Goal: Task Accomplishment & Management: Use online tool/utility

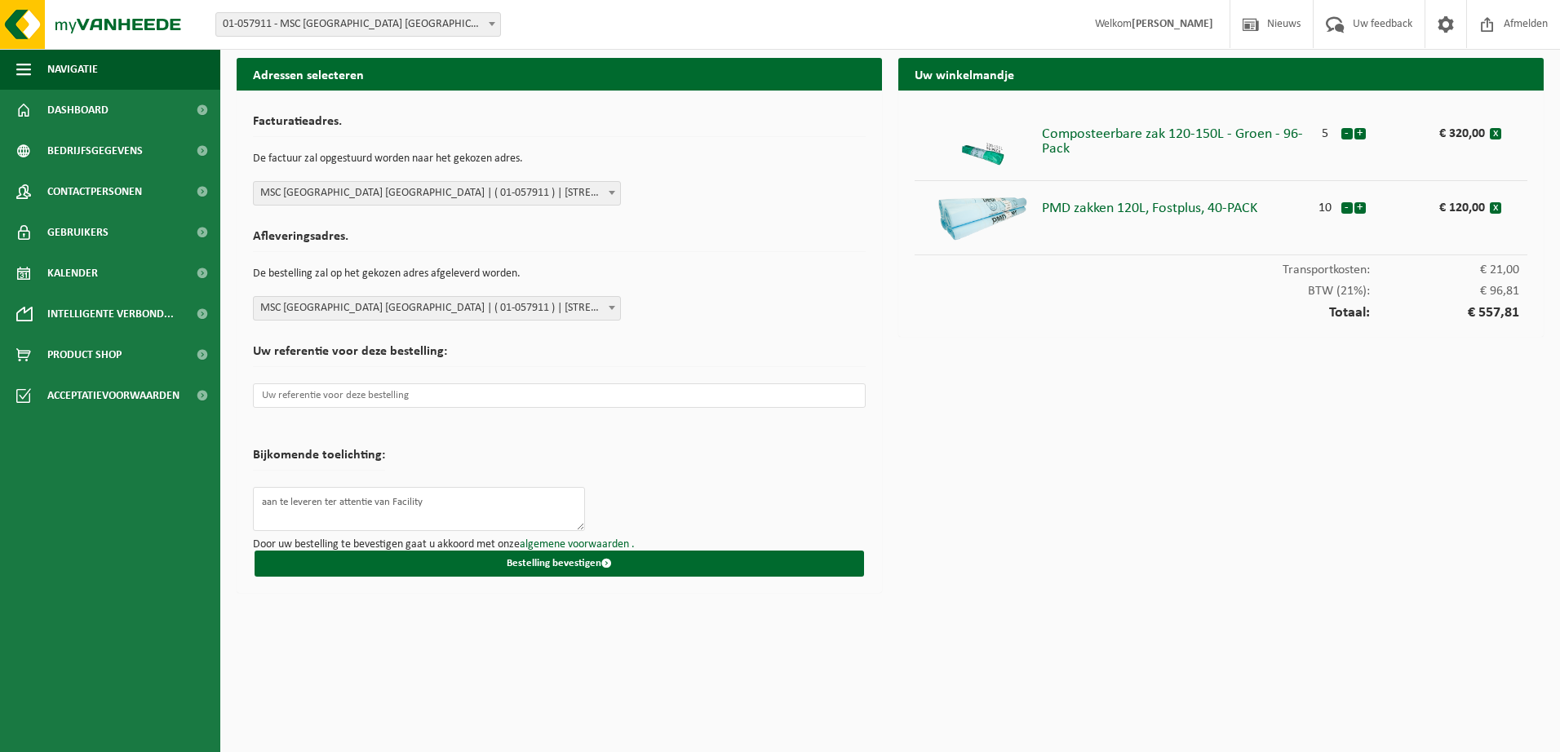
select select "353"
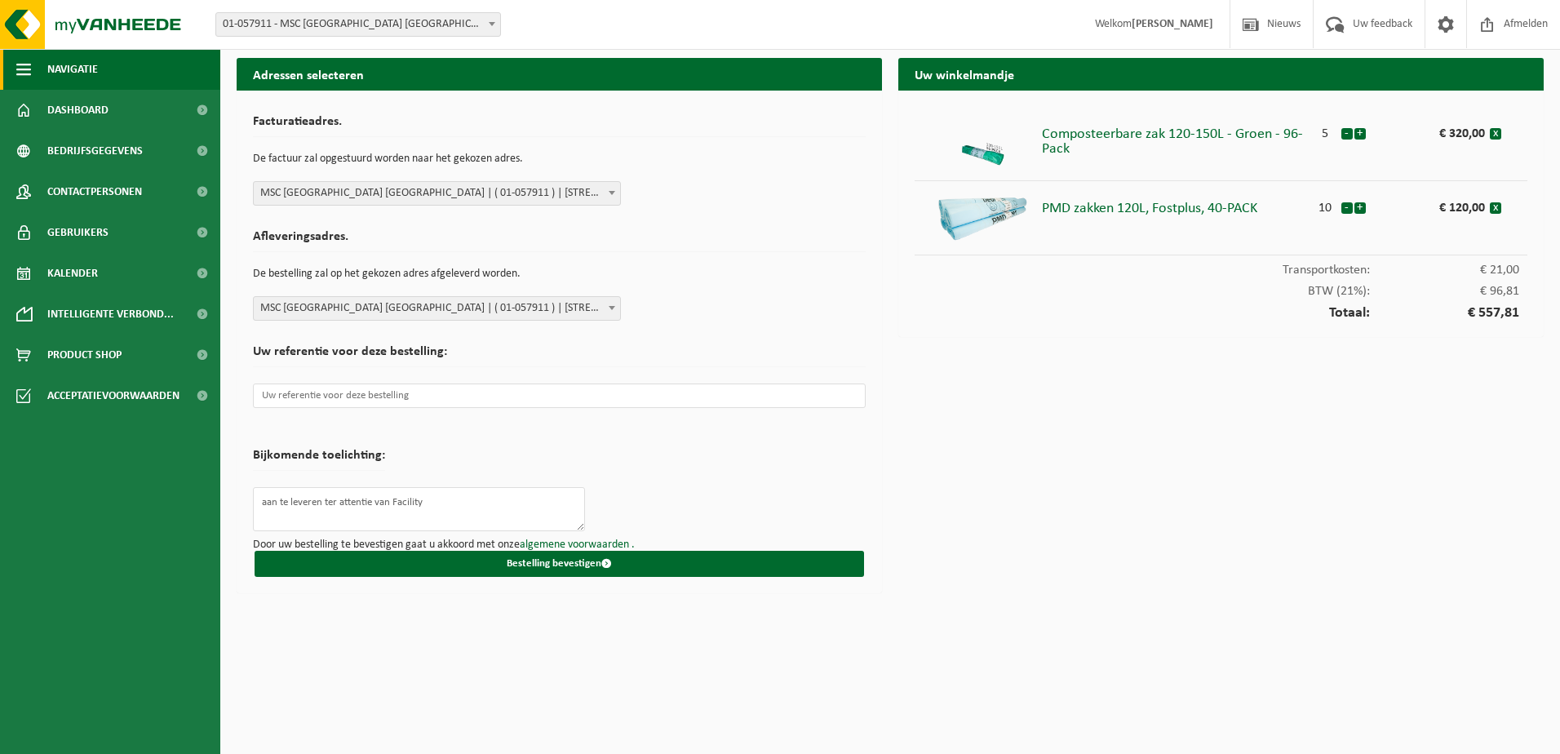
click at [71, 64] on span "Navigatie" at bounding box center [72, 69] width 51 height 41
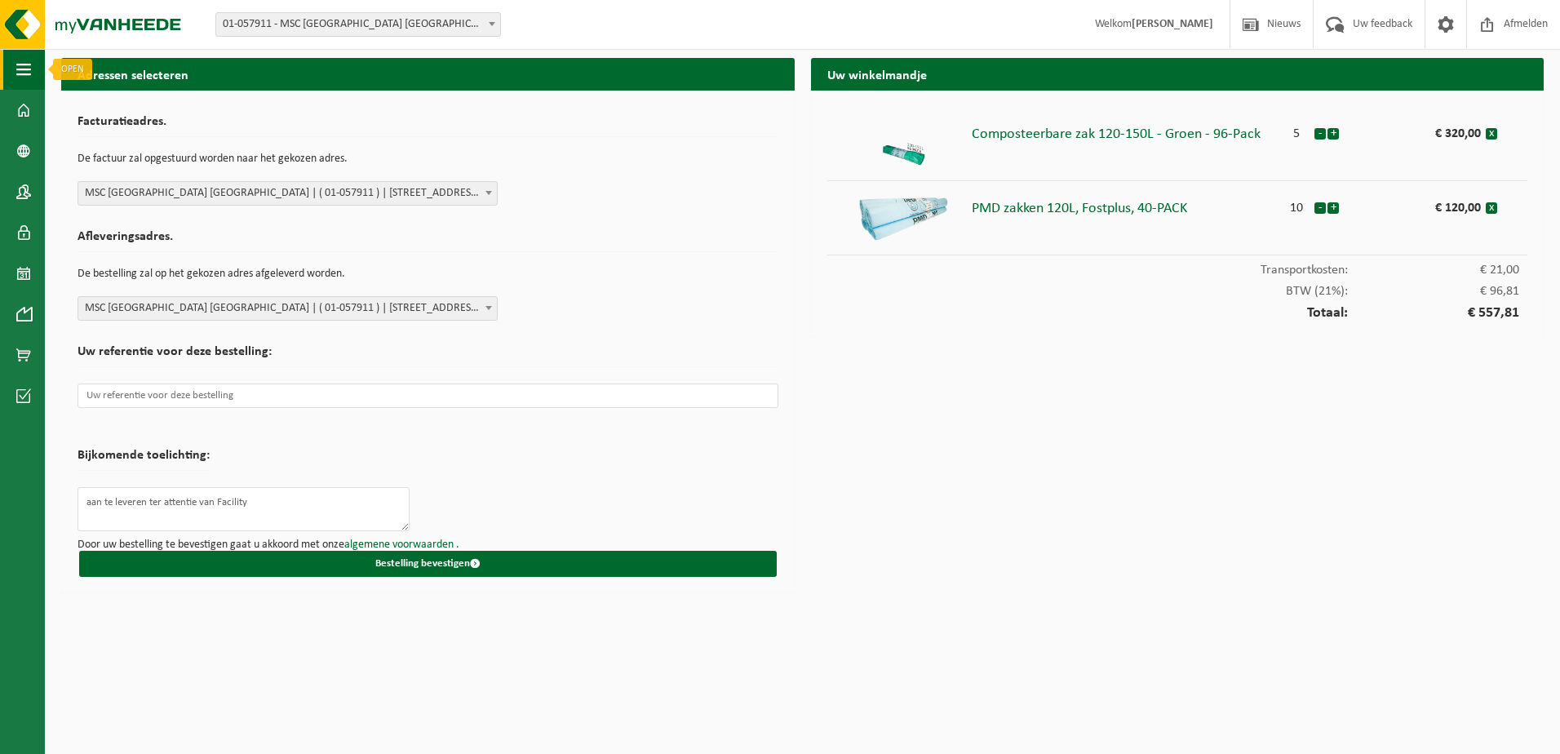
click at [33, 68] on button "Navigatie" at bounding box center [22, 69] width 45 height 41
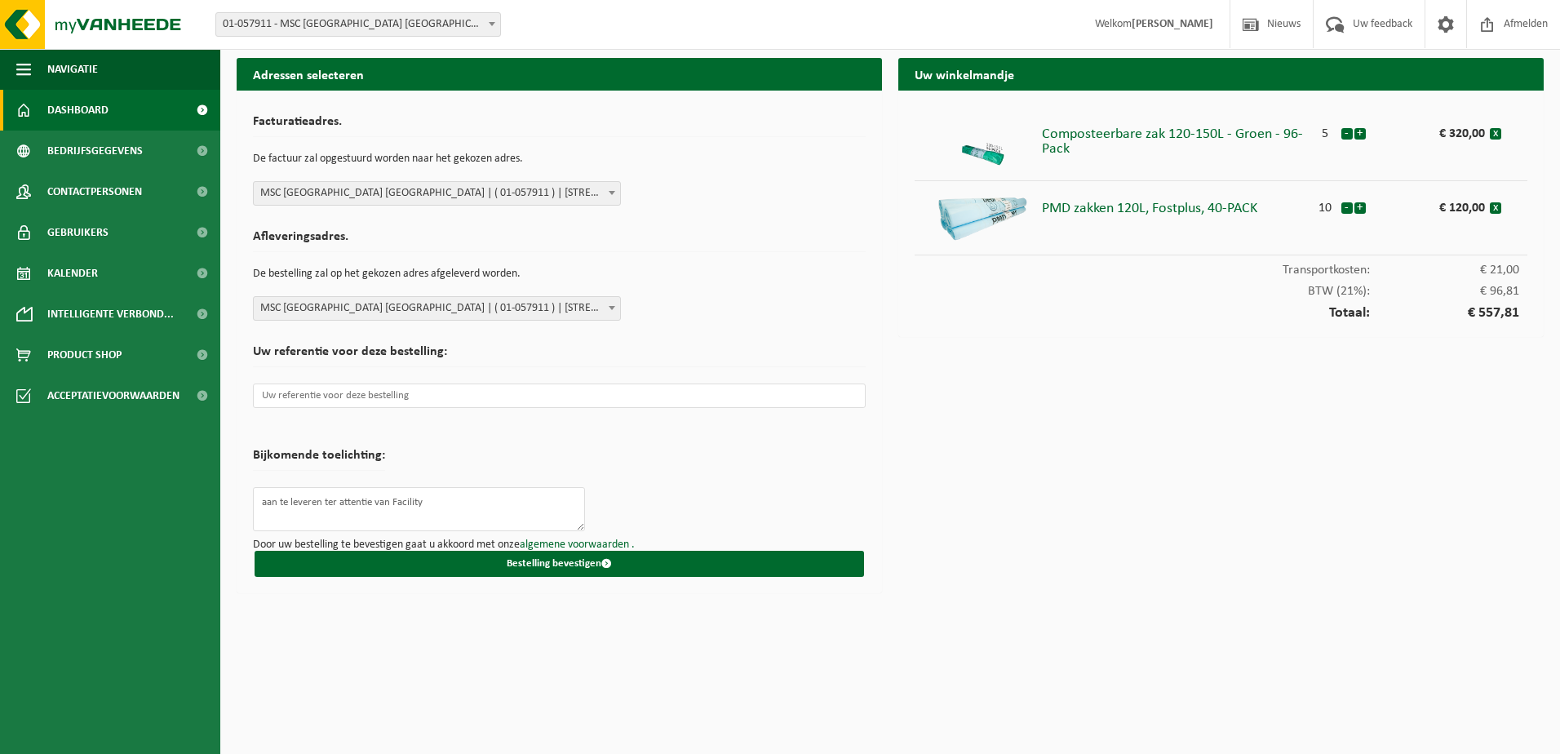
click at [76, 106] on span "Dashboard" at bounding box center [77, 110] width 61 height 41
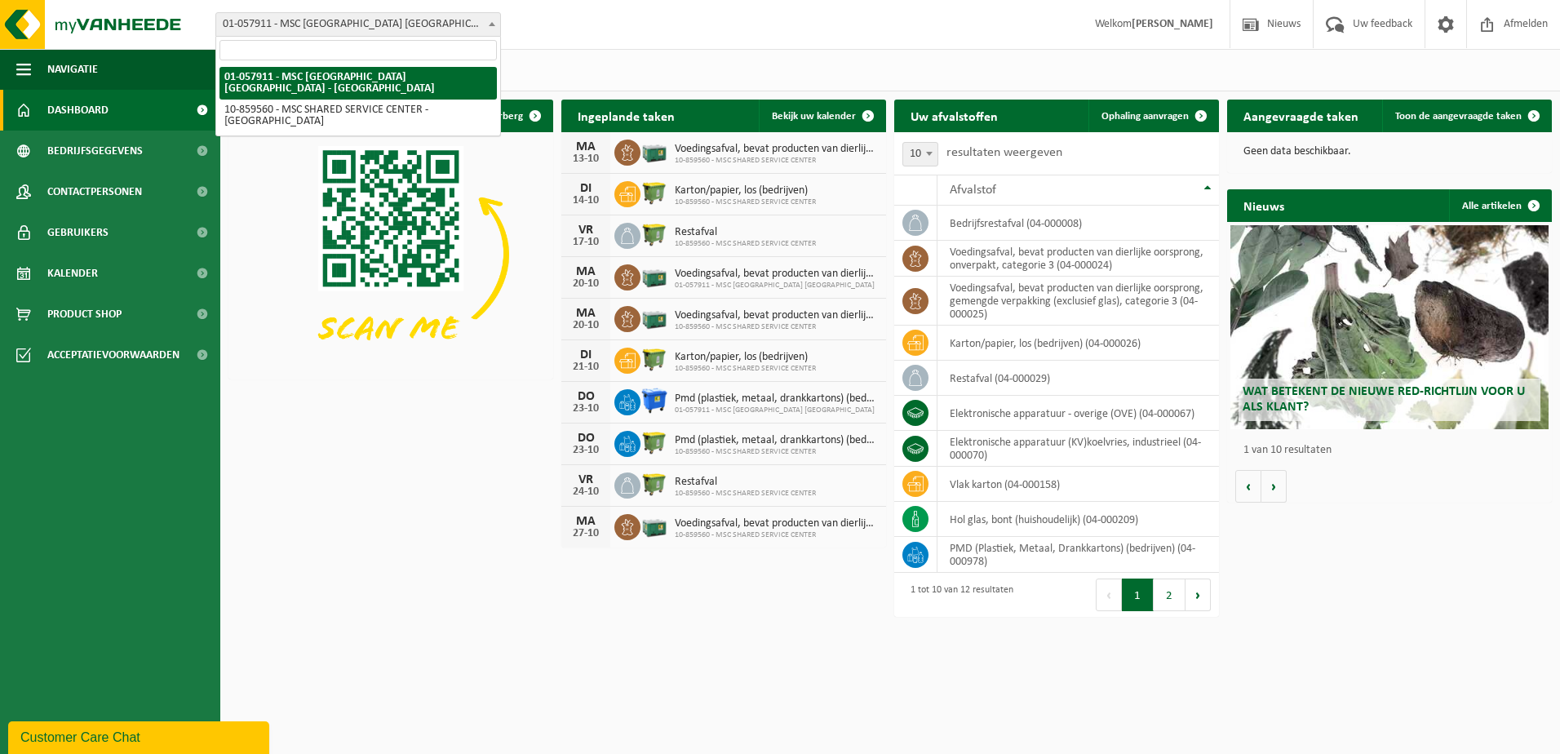
click at [453, 25] on span "01-057911 - MSC [GEOGRAPHIC_DATA] [GEOGRAPHIC_DATA] - [GEOGRAPHIC_DATA]" at bounding box center [358, 24] width 284 height 23
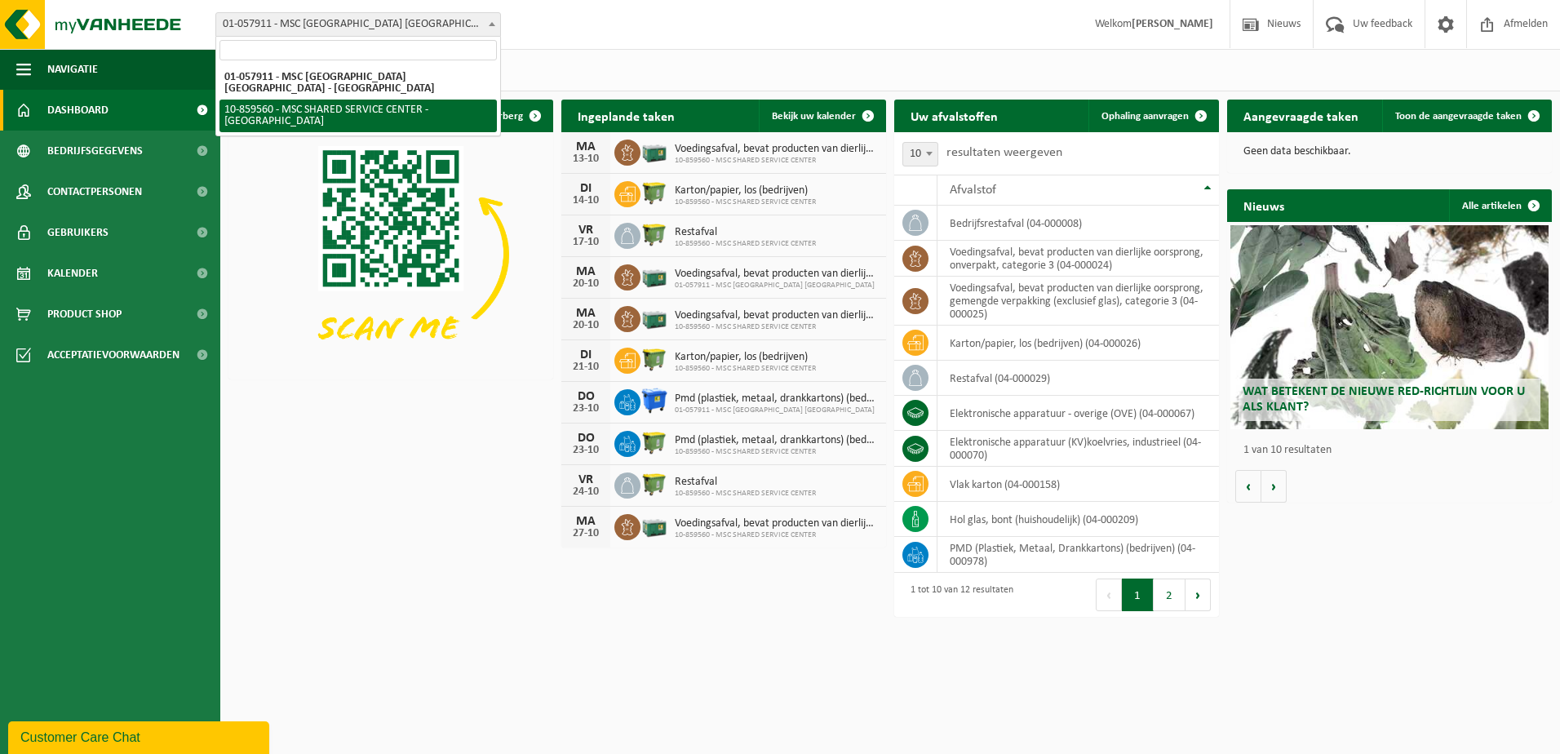
select select "99720"
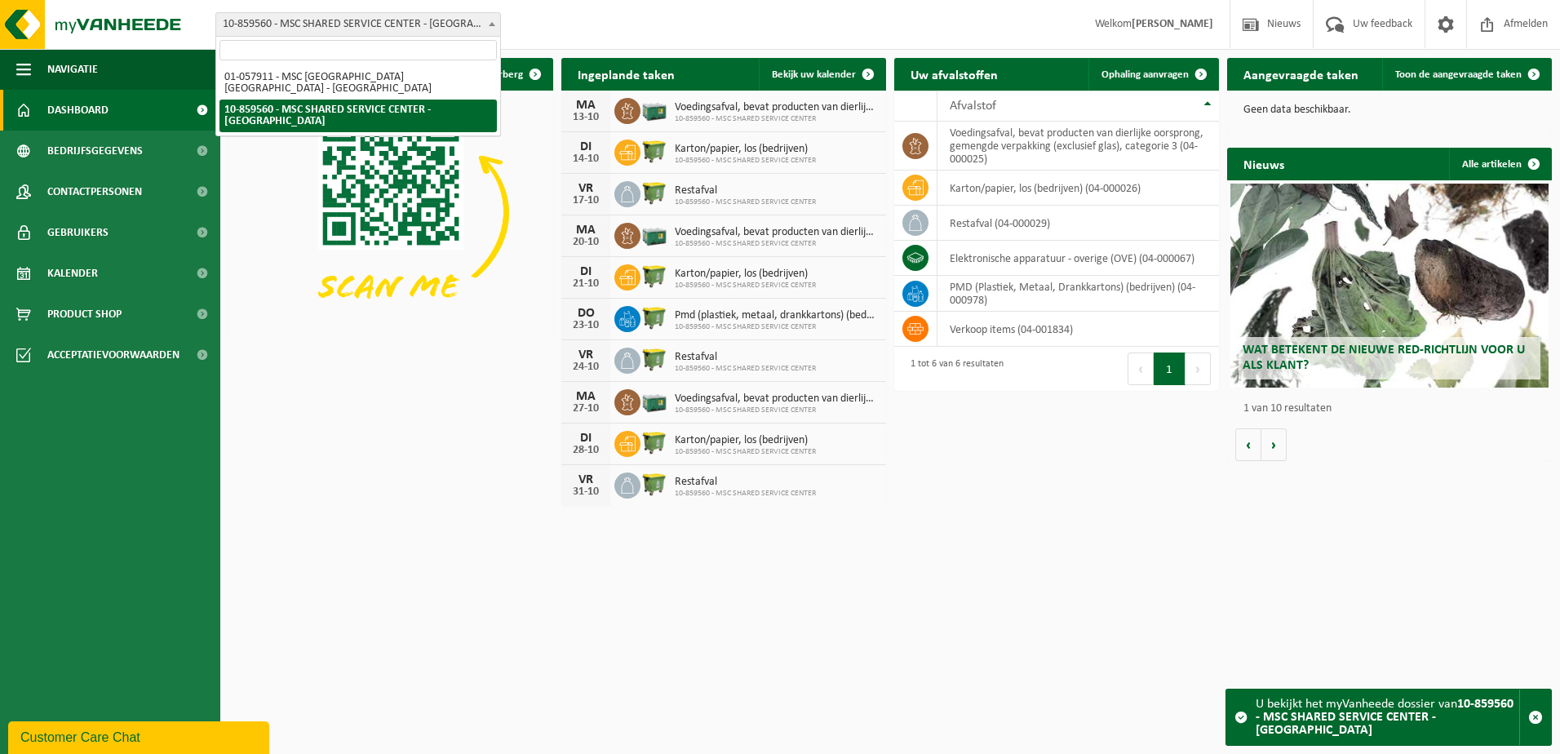
click at [466, 24] on span "10-859560 - MSC SHARED SERVICE CENTER - [GEOGRAPHIC_DATA]" at bounding box center [358, 24] width 284 height 23
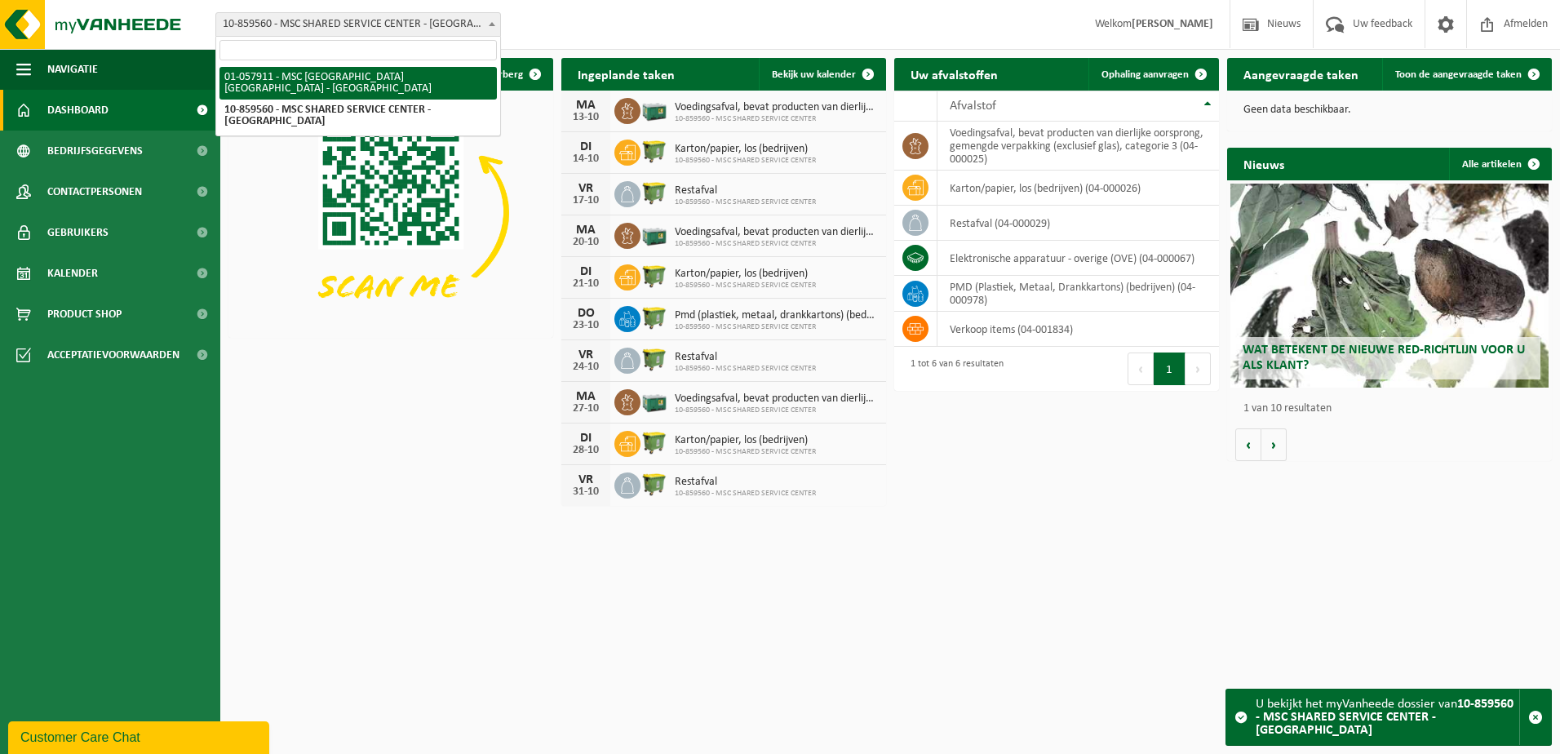
select select "353"
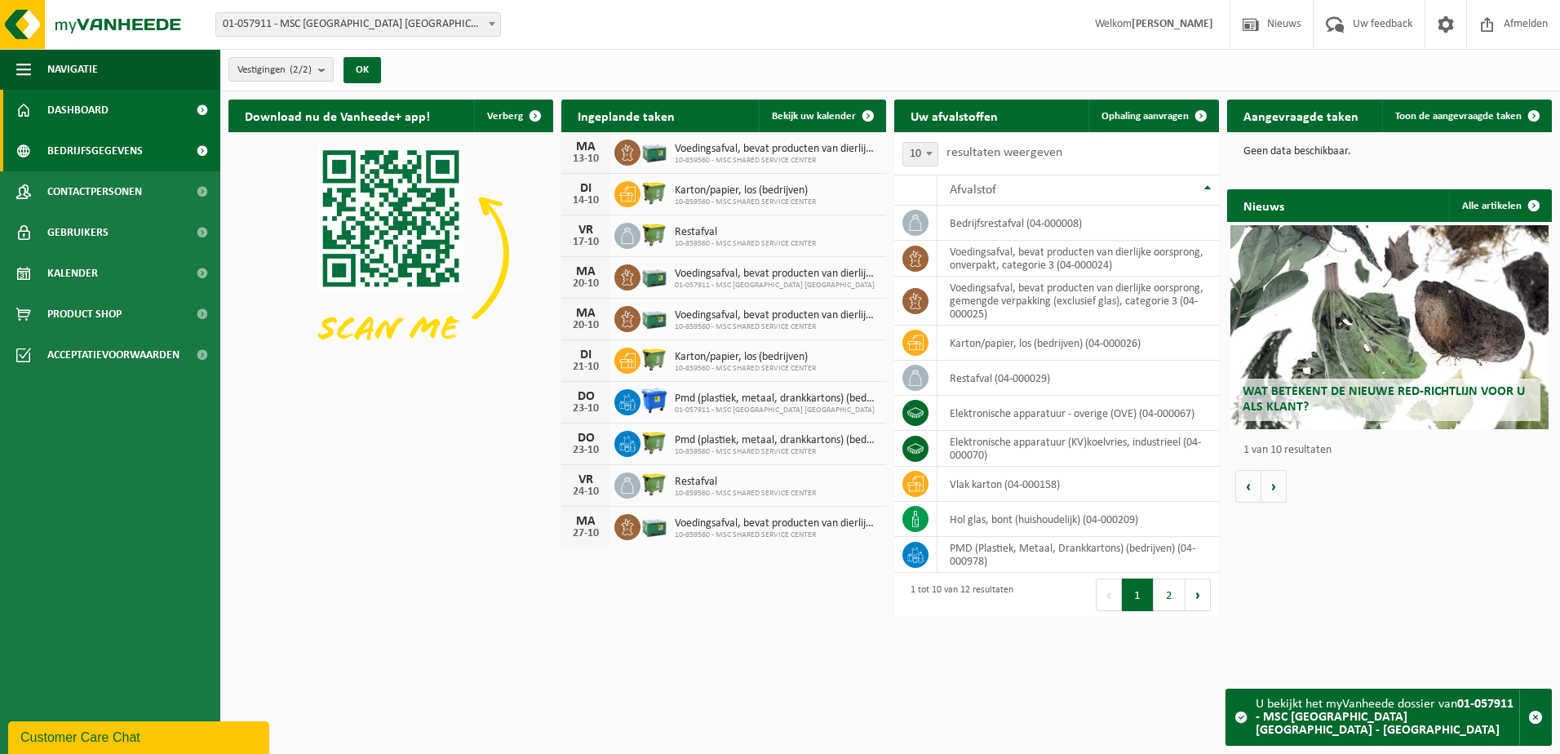
click at [111, 150] on span "Bedrijfsgegevens" at bounding box center [94, 151] width 95 height 41
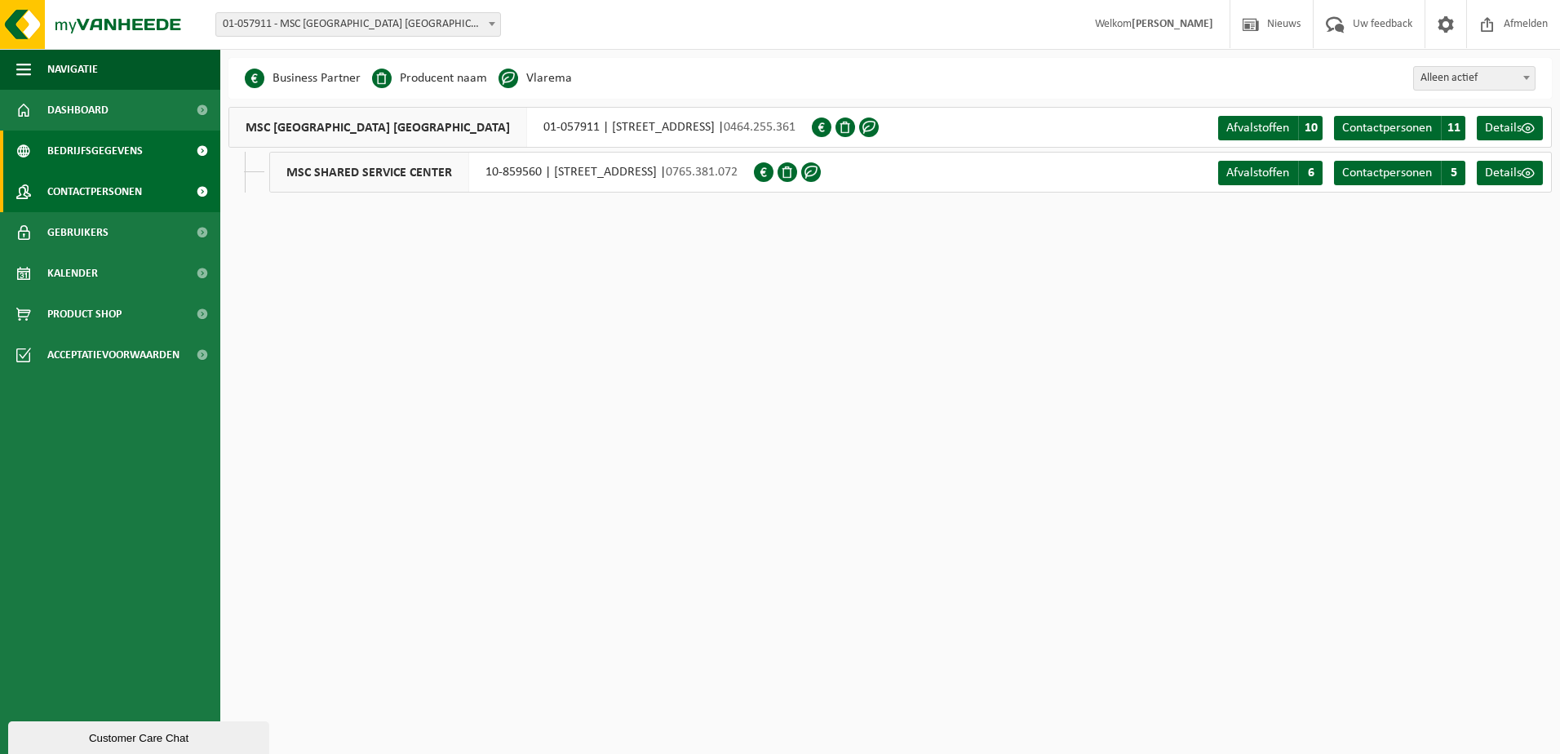
click at [92, 185] on span "Contactpersonen" at bounding box center [94, 191] width 95 height 41
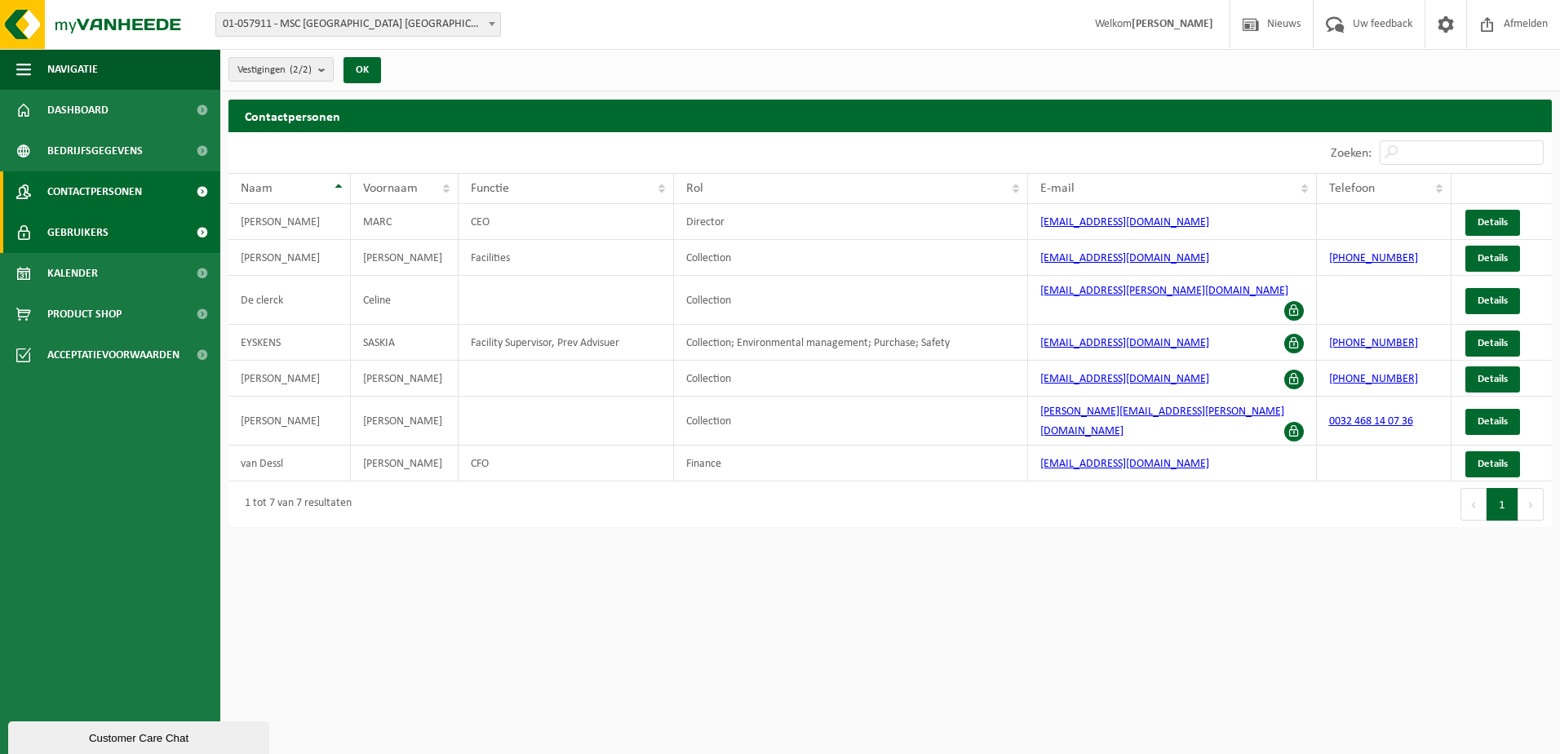
click at [109, 223] on link "Gebruikers" at bounding box center [110, 232] width 220 height 41
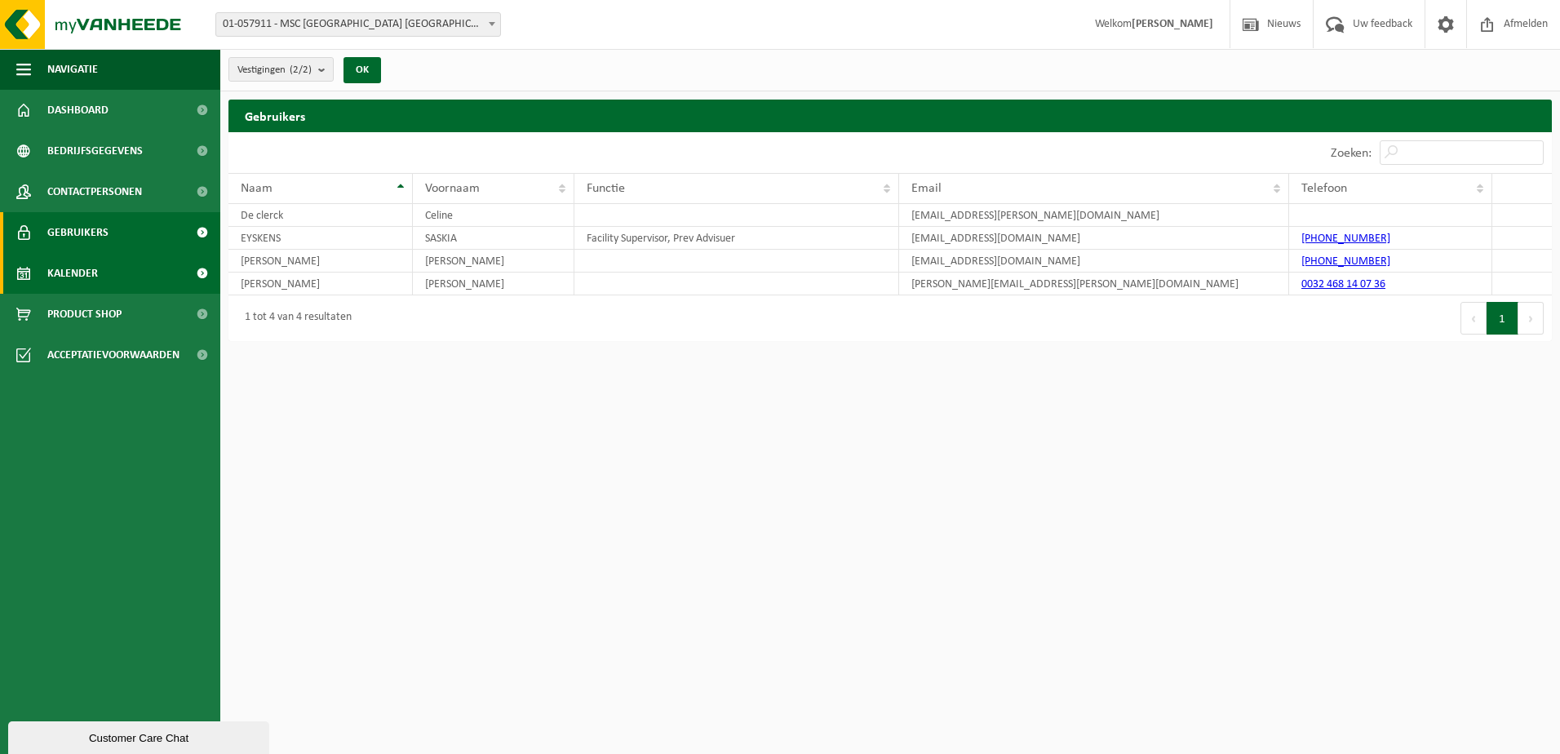
click at [104, 270] on link "Kalender" at bounding box center [110, 273] width 220 height 41
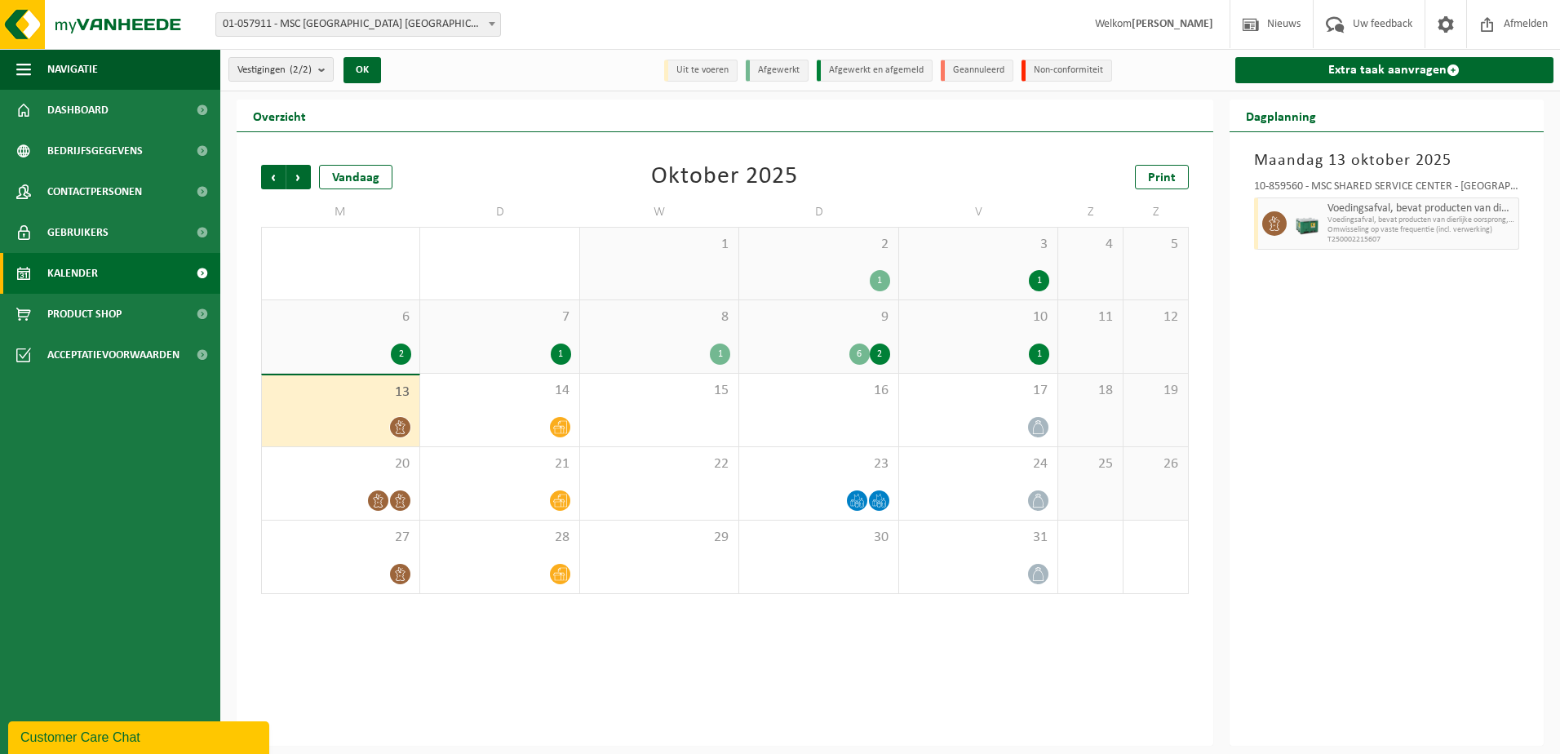
click at [259, 27] on span "01-057911 - MSC [GEOGRAPHIC_DATA] [GEOGRAPHIC_DATA] - [GEOGRAPHIC_DATA]" at bounding box center [358, 24] width 284 height 23
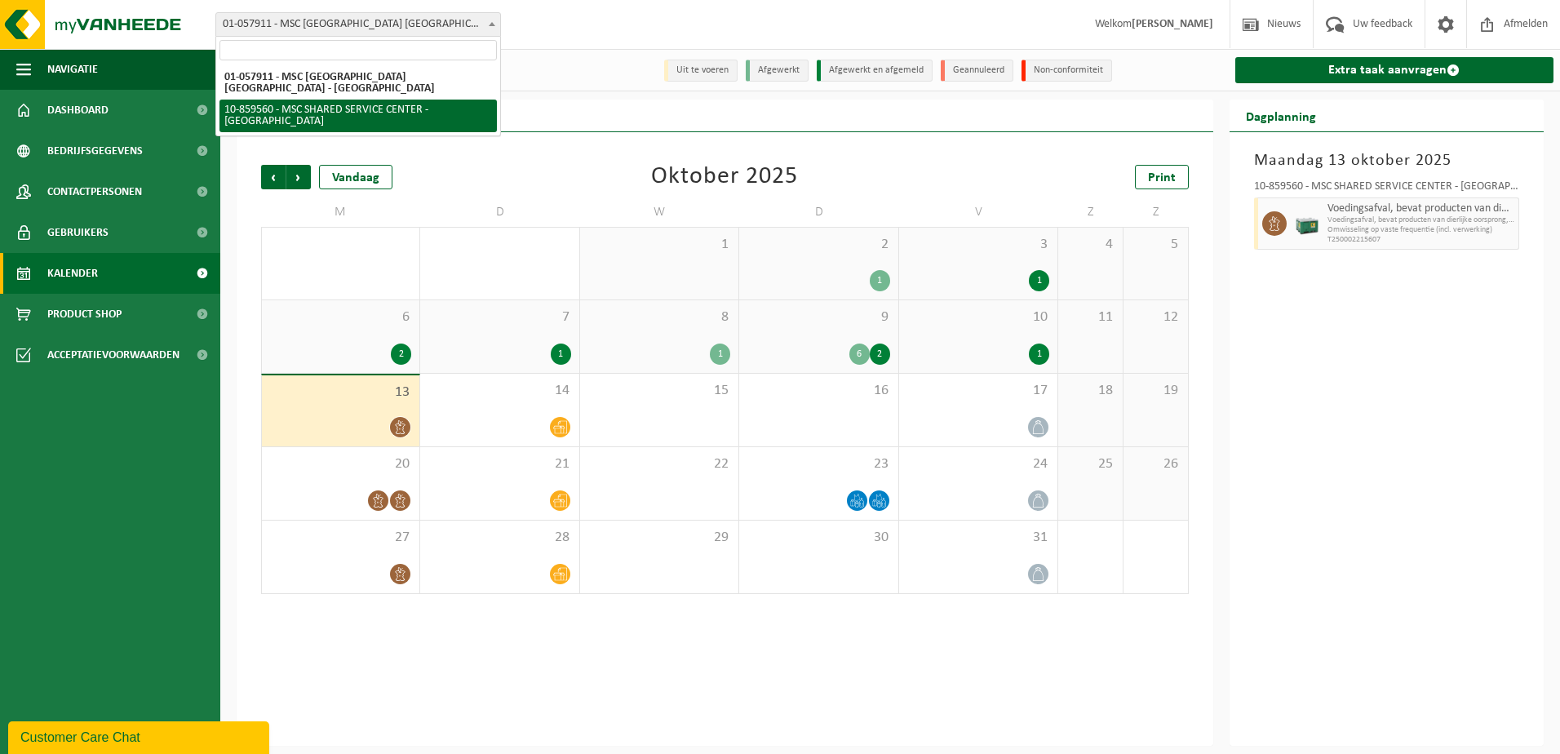
select select "99720"
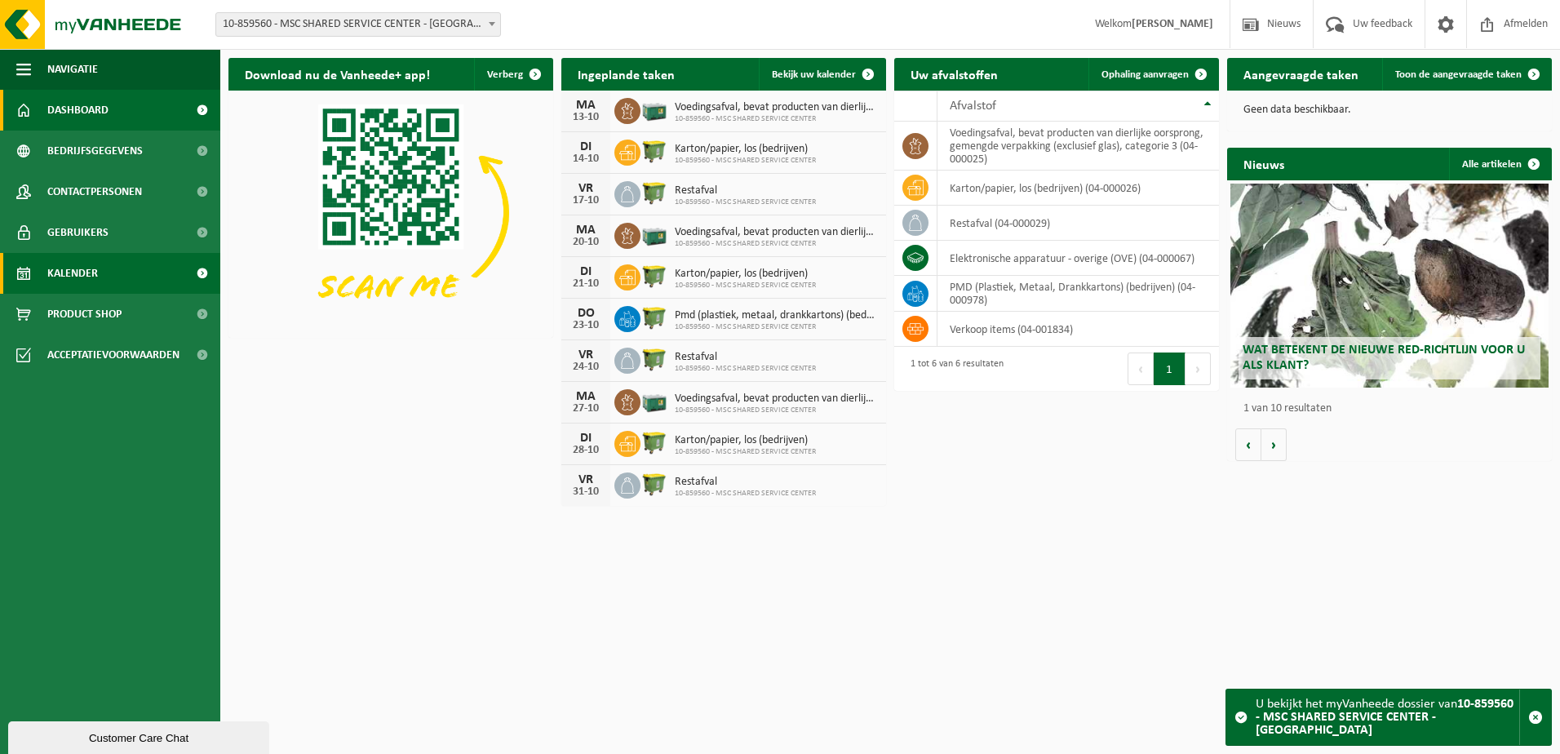
click at [100, 280] on link "Kalender" at bounding box center [110, 273] width 220 height 41
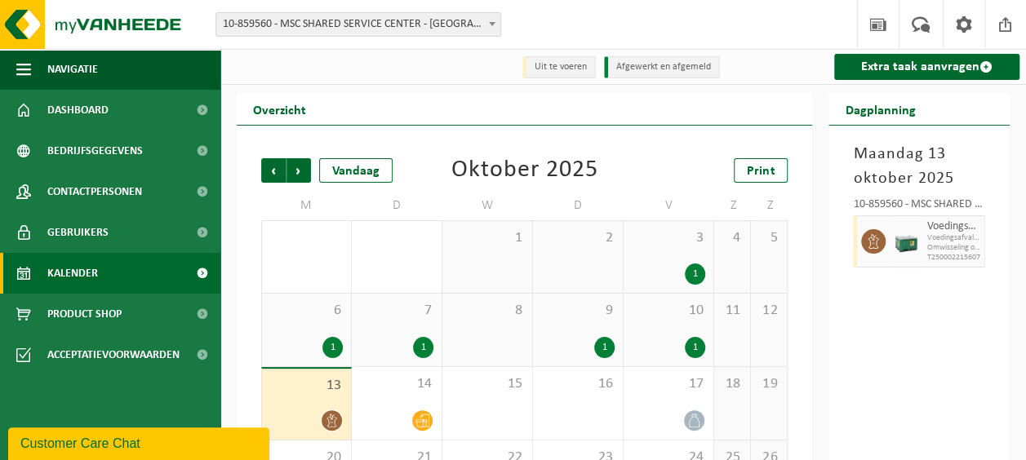
click at [918, 354] on div "Maandag 13 oktober 2025 10-859560 - MSC SHARED SERVICE CENTER - ANTWERPEN Voedi…" at bounding box center [918, 435] width 181 height 618
click at [926, 421] on div "Maandag 13 oktober 2025 10-859560 - MSC SHARED SERVICE CENTER - ANTWERPEN Voedi…" at bounding box center [918, 435] width 181 height 618
click at [131, 109] on link "Dashboard" at bounding box center [110, 110] width 220 height 41
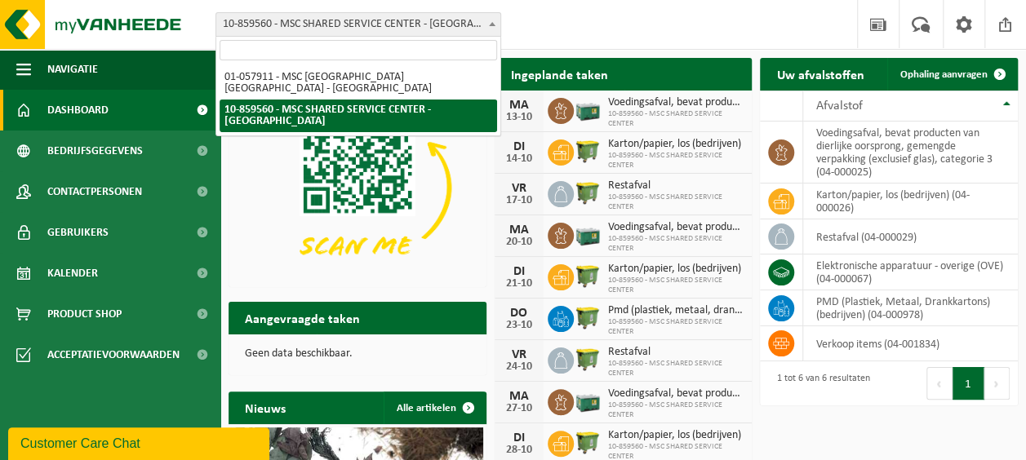
click at [392, 22] on span "10-859560 - MSC SHARED SERVICE CENTER - [GEOGRAPHIC_DATA]" at bounding box center [358, 24] width 284 height 23
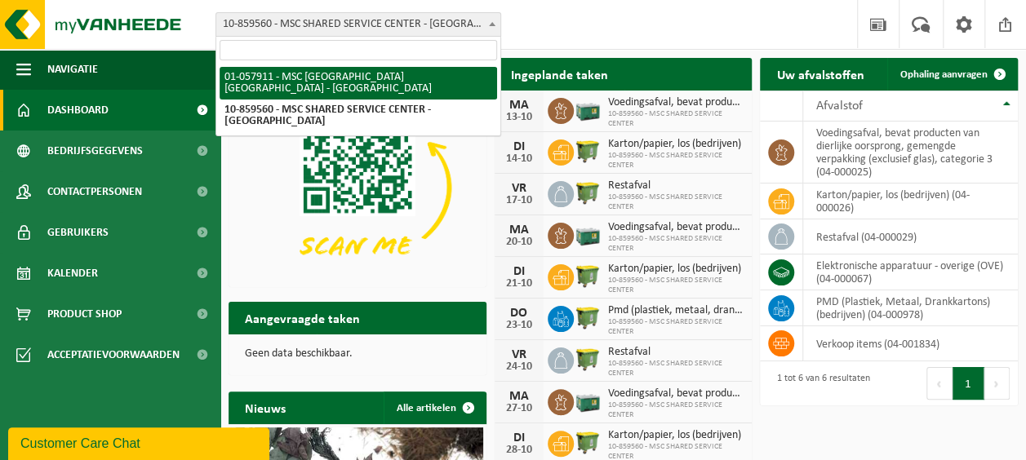
select select "353"
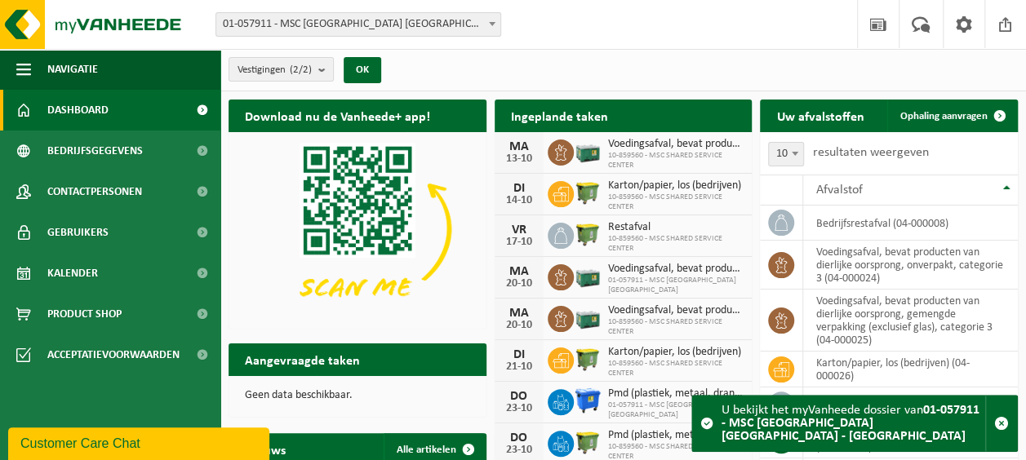
click at [673, 143] on span "Bekijk uw kalender" at bounding box center [679, 148] width 84 height 11
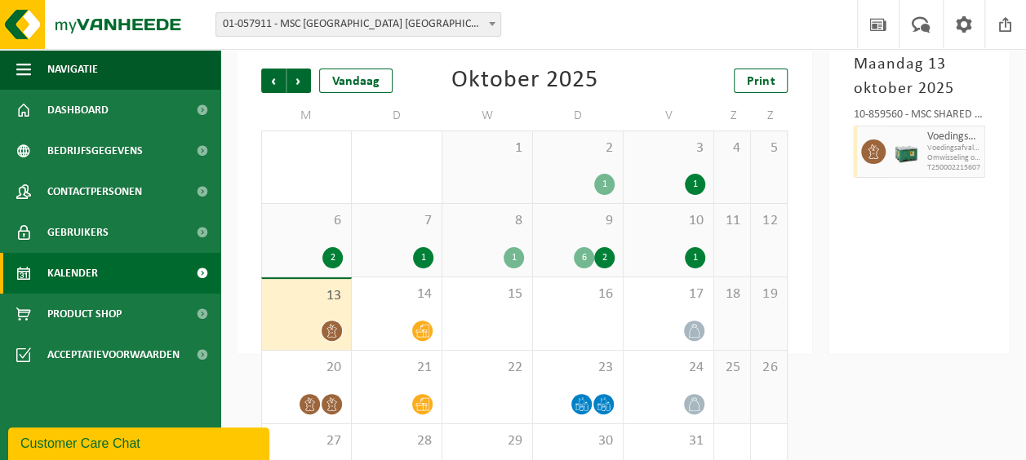
scroll to position [151, 0]
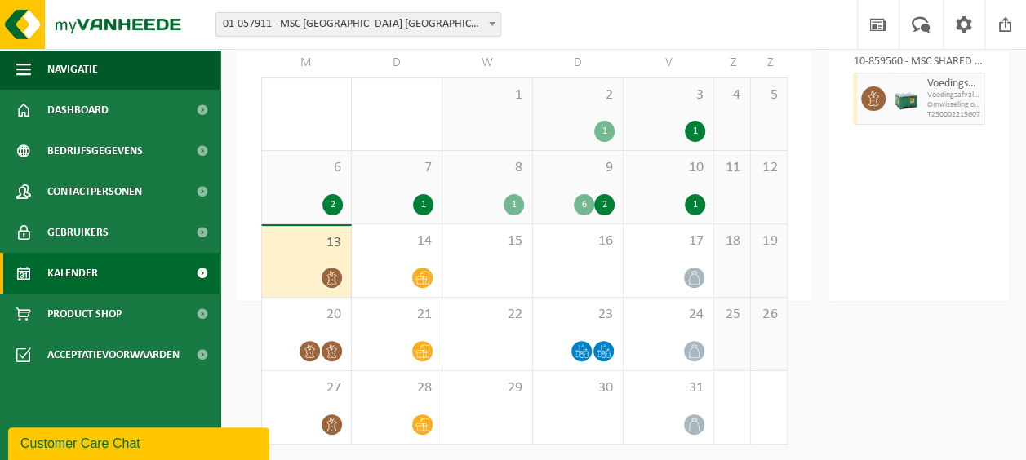
click at [131, 111] on link "Dashboard" at bounding box center [110, 110] width 220 height 41
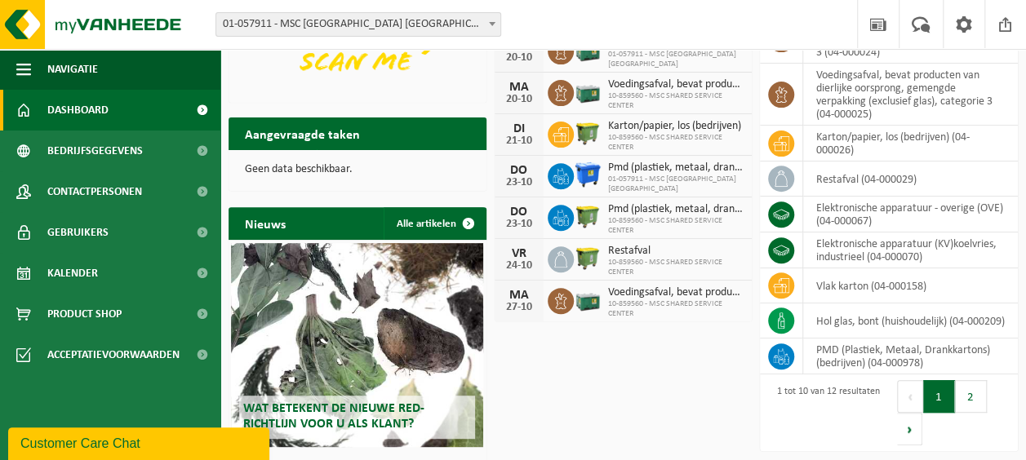
scroll to position [238, 0]
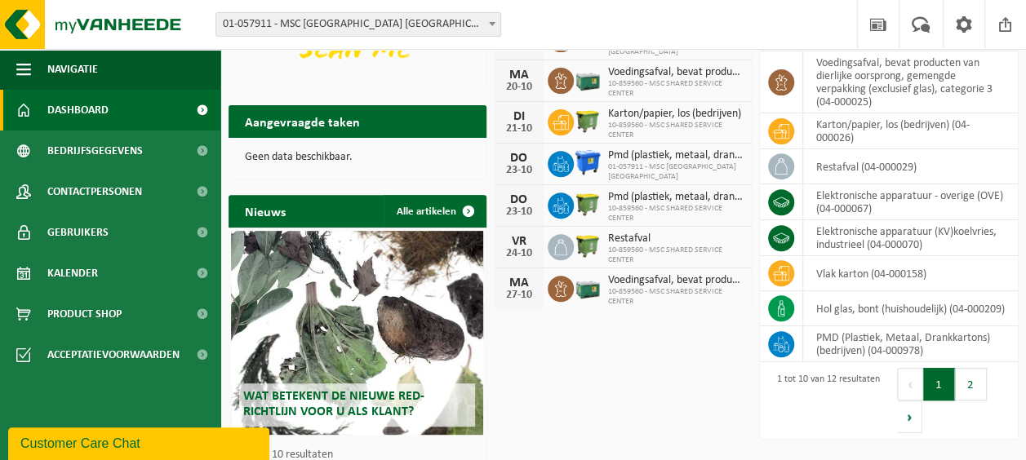
click at [982, 386] on button "2" at bounding box center [971, 384] width 32 height 33
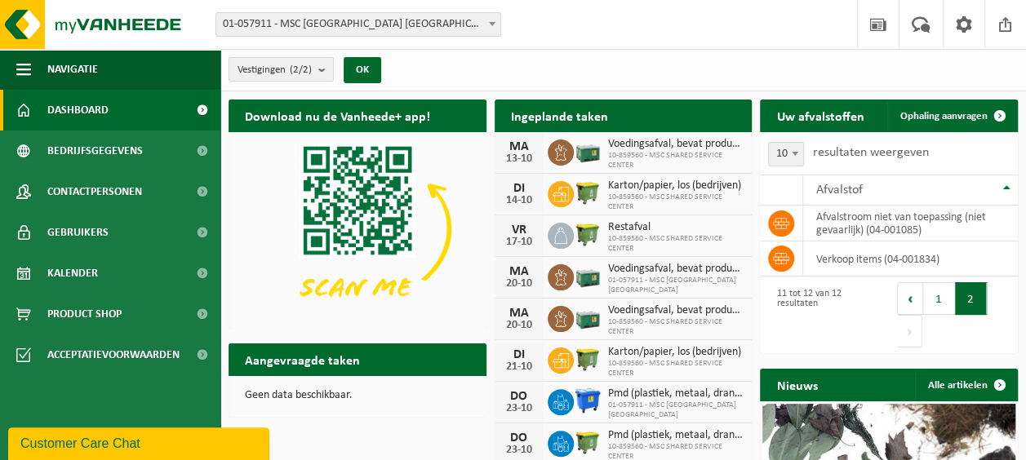
scroll to position [1, 0]
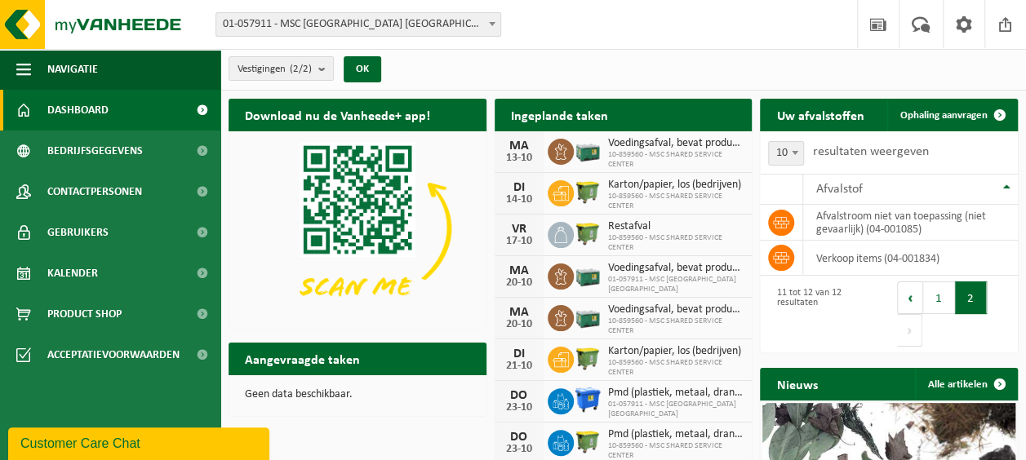
click at [938, 290] on button "1" at bounding box center [939, 298] width 32 height 33
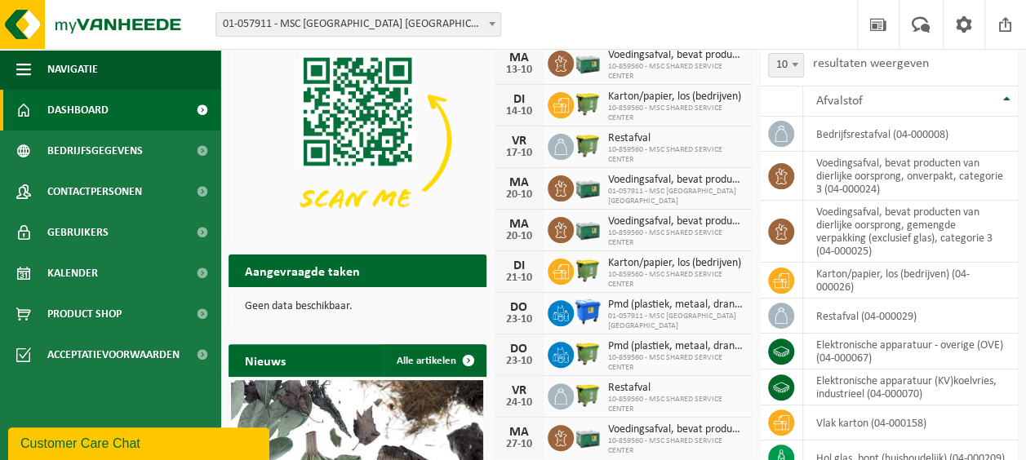
scroll to position [98, 0]
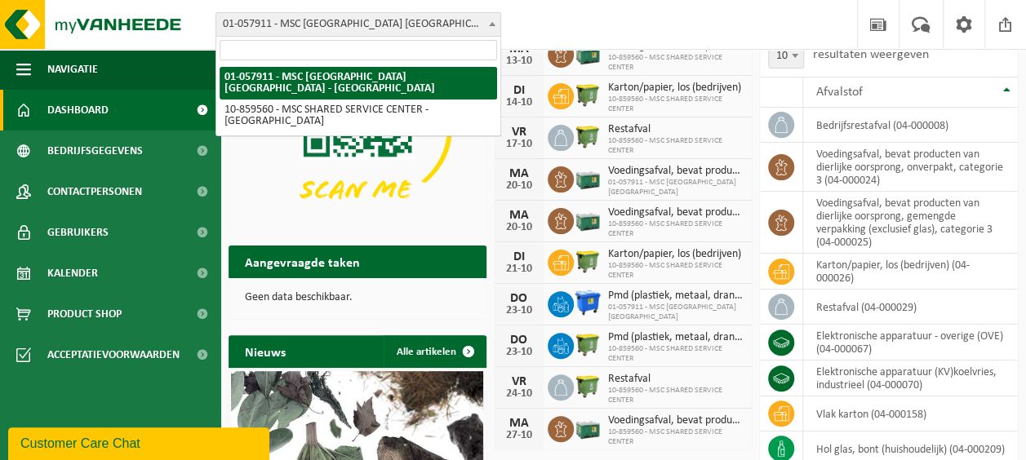
click at [491, 22] on b at bounding box center [492, 24] width 7 height 4
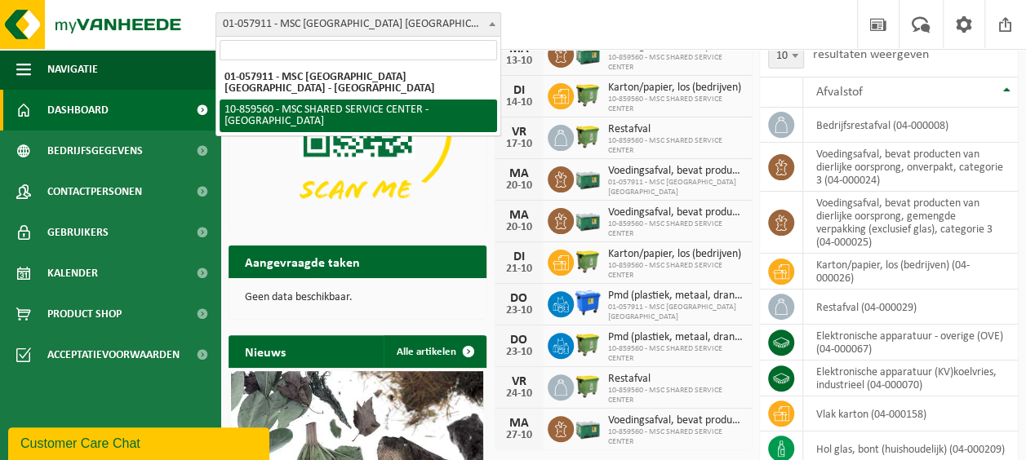
click at [679, 124] on span "Restafval" at bounding box center [676, 129] width 136 height 13
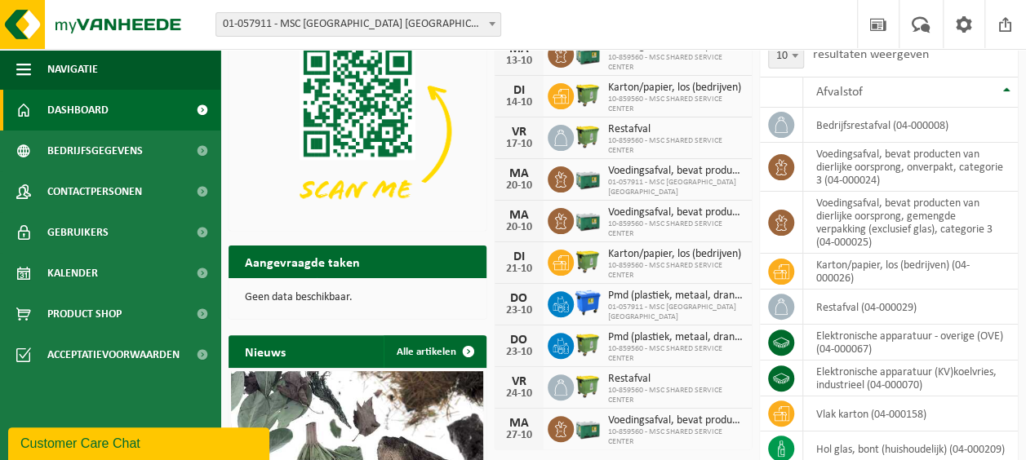
scroll to position [0, 0]
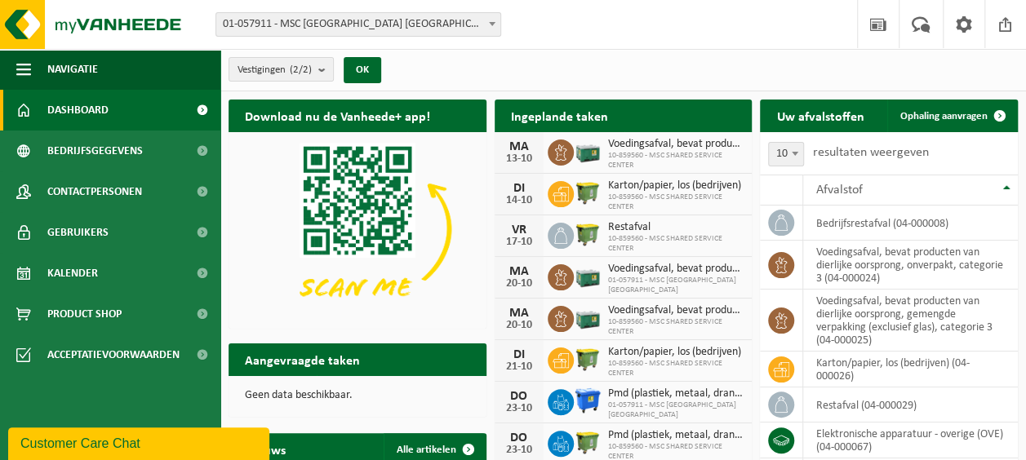
click at [738, 290] on div "MA 20-10 Voedingsafval, bevat producten van dierlijke oorsprong, onverpakt, cat…" at bounding box center [623, 278] width 258 height 42
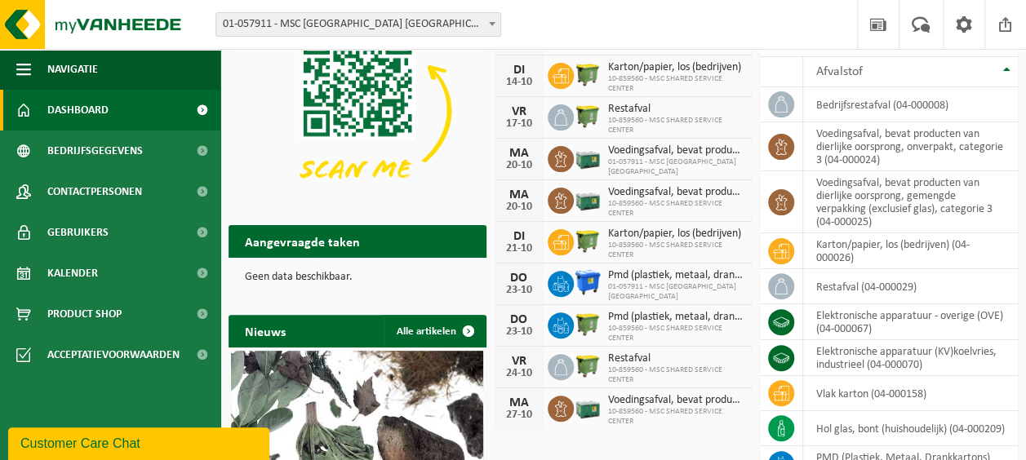
scroll to position [119, 0]
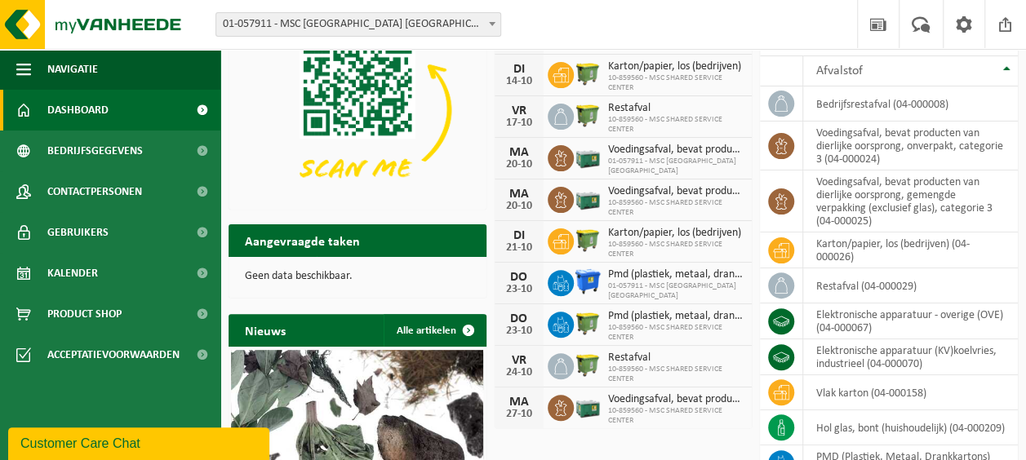
click at [424, 23] on span "01-057911 - MSC [GEOGRAPHIC_DATA] [GEOGRAPHIC_DATA] - [GEOGRAPHIC_DATA]" at bounding box center [358, 24] width 284 height 23
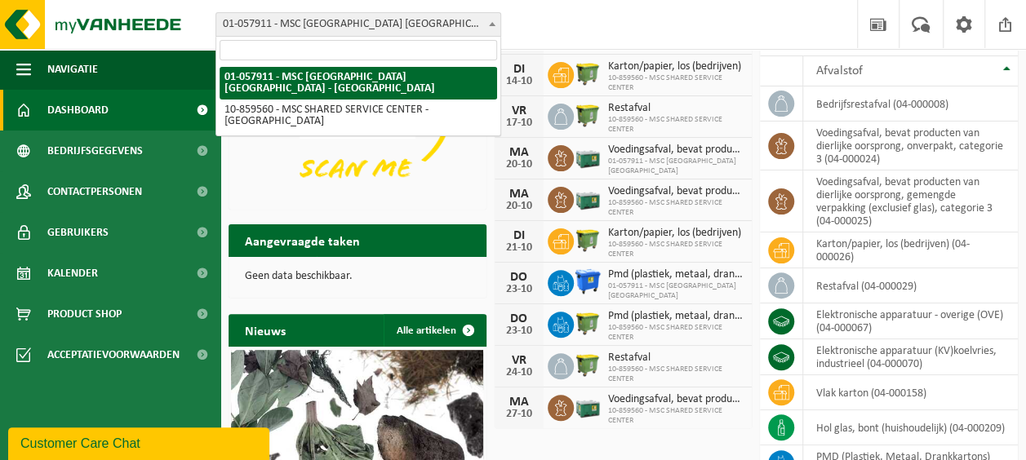
select select "99720"
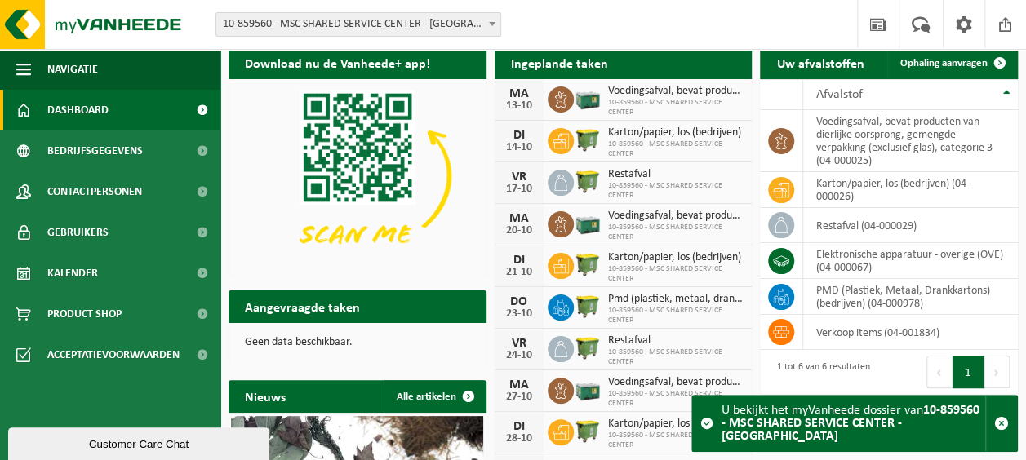
scroll to position [11, 0]
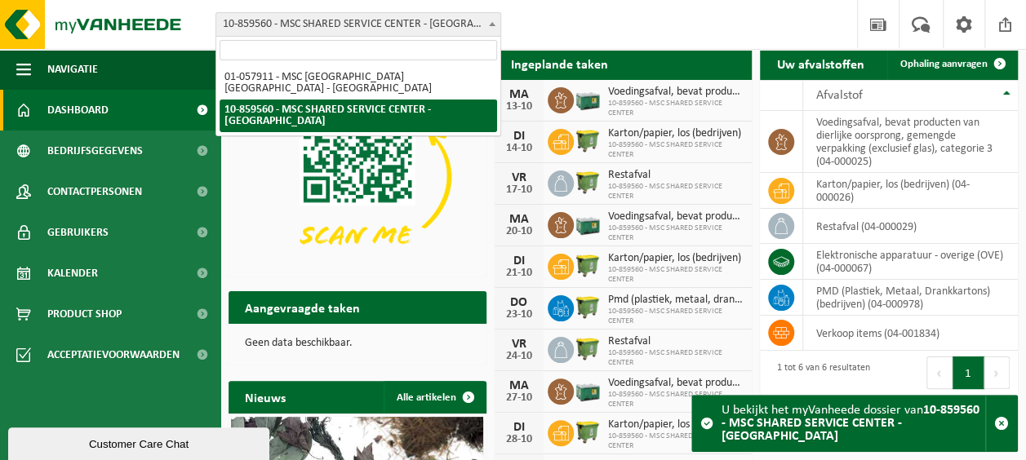
click at [328, 21] on span "10-859560 - MSC SHARED SERVICE CENTER - [GEOGRAPHIC_DATA]" at bounding box center [358, 24] width 284 height 23
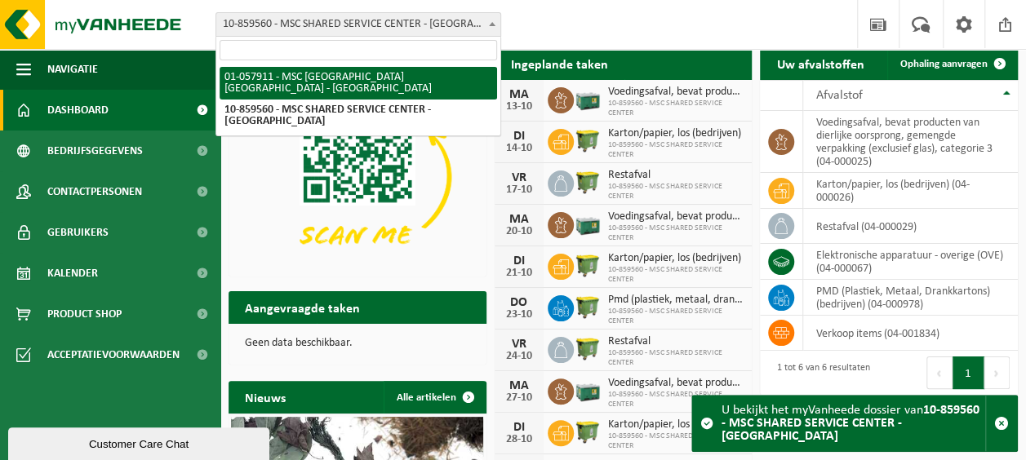
select select "353"
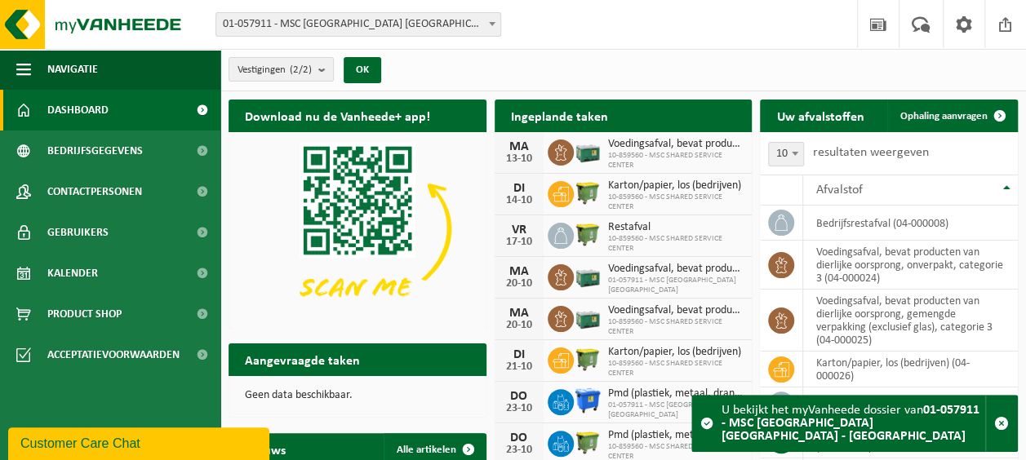
click at [145, 157] on link "Bedrijfsgegevens" at bounding box center [110, 151] width 220 height 41
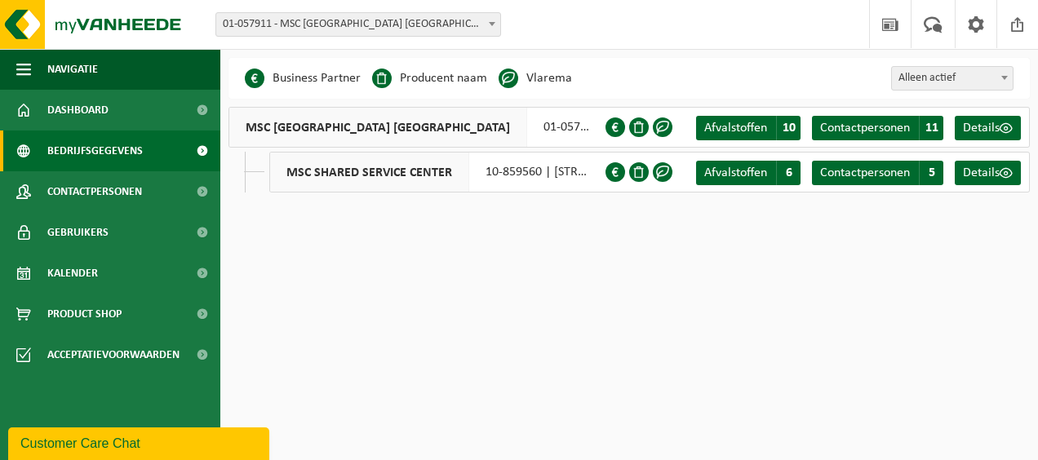
click at [731, 175] on span "Afvalstoffen" at bounding box center [735, 172] width 63 height 13
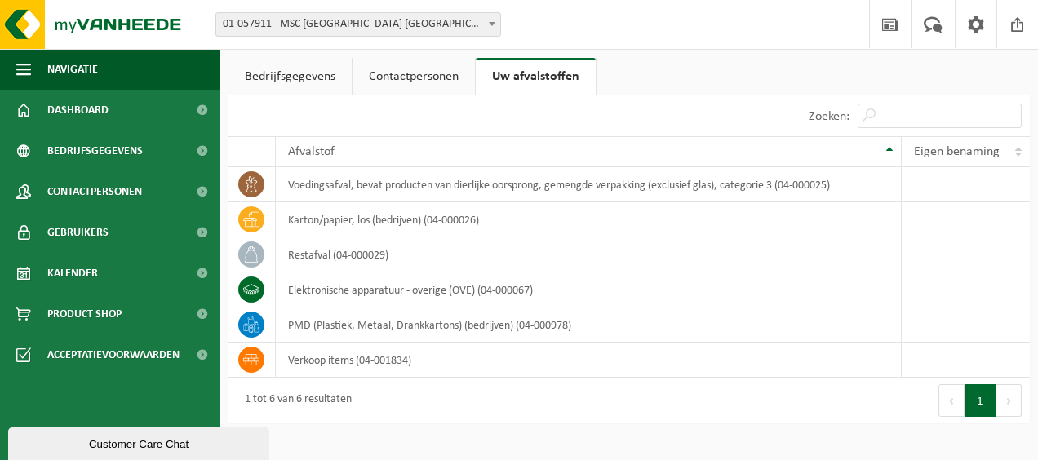
click at [292, 80] on link "Bedrijfsgegevens" at bounding box center [289, 77] width 123 height 38
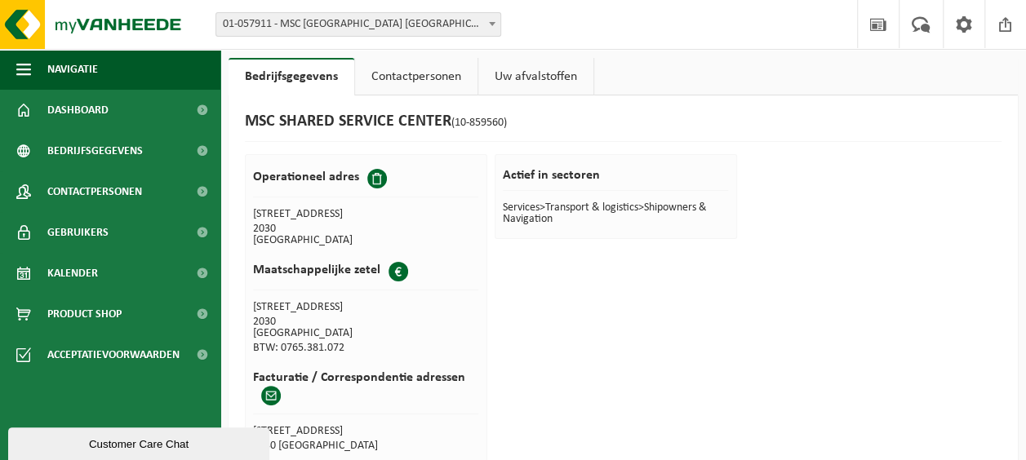
click at [432, 69] on link "Contactpersonen" at bounding box center [416, 77] width 122 height 38
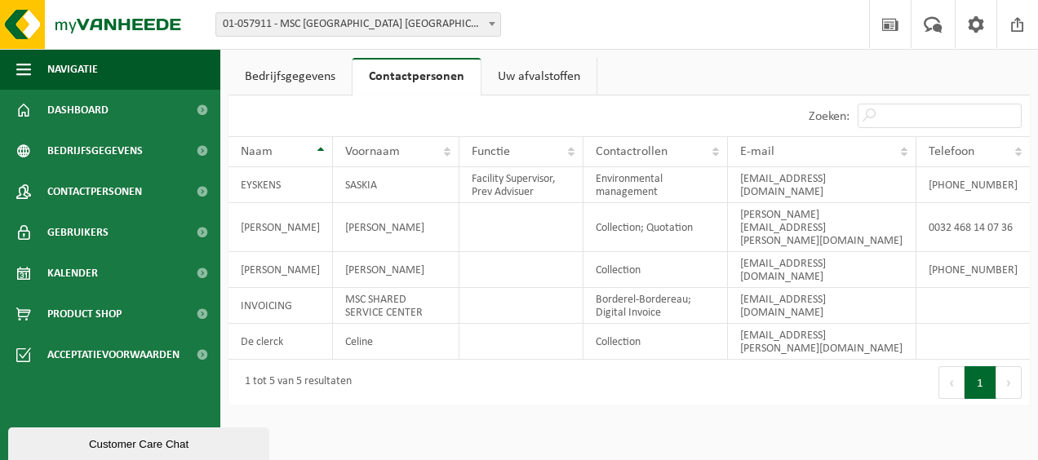
click at [541, 82] on link "Uw afvalstoffen" at bounding box center [538, 77] width 115 height 38
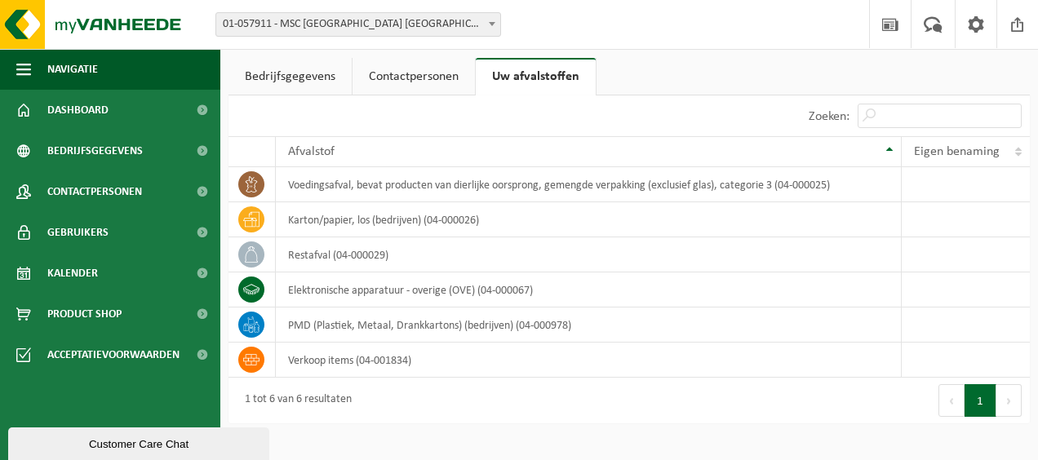
click at [104, 274] on link "Kalender" at bounding box center [110, 273] width 220 height 41
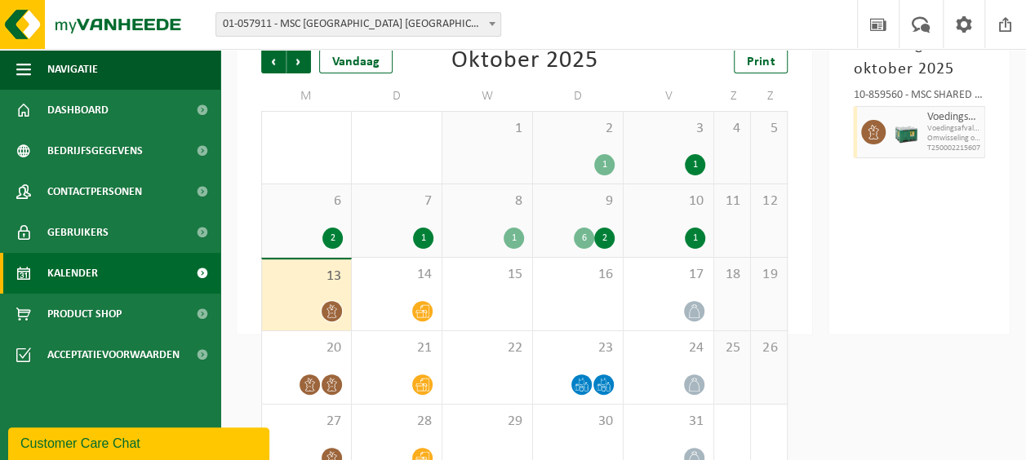
scroll to position [151, 0]
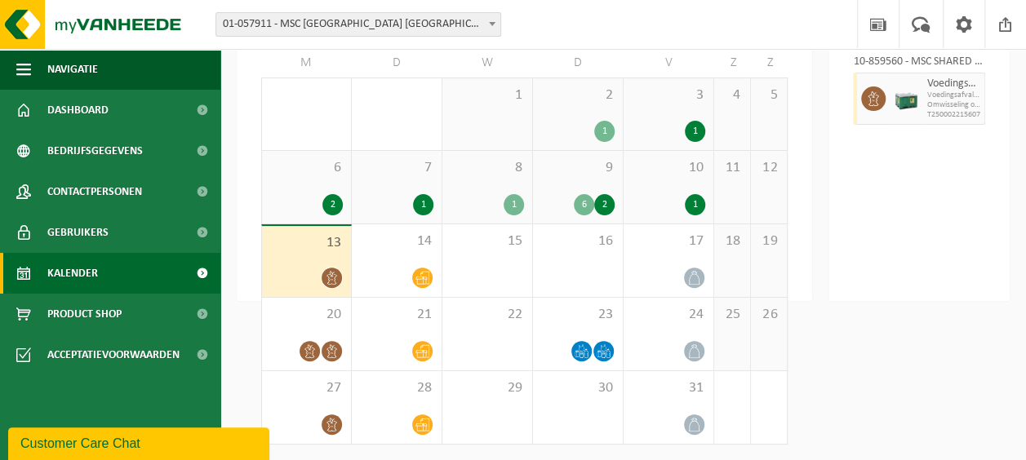
click at [425, 284] on icon at bounding box center [422, 278] width 14 height 14
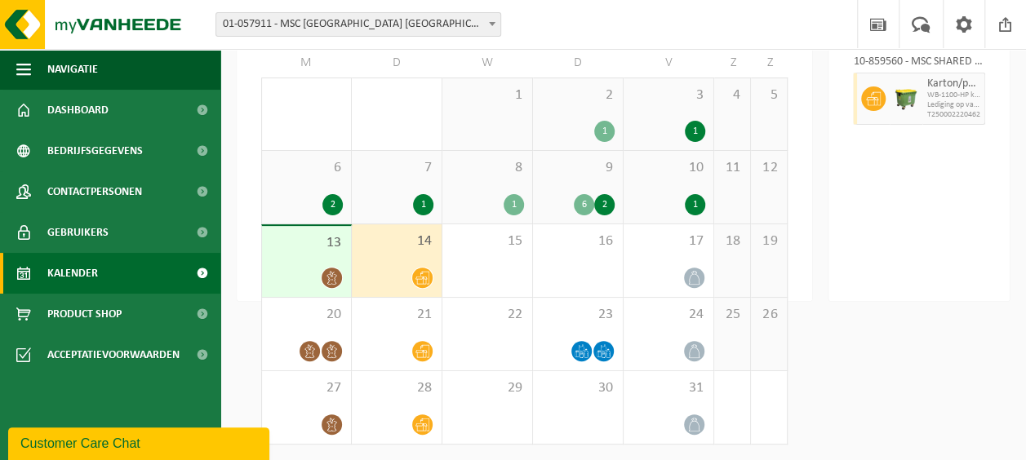
click at [413, 281] on span at bounding box center [422, 278] width 20 height 20
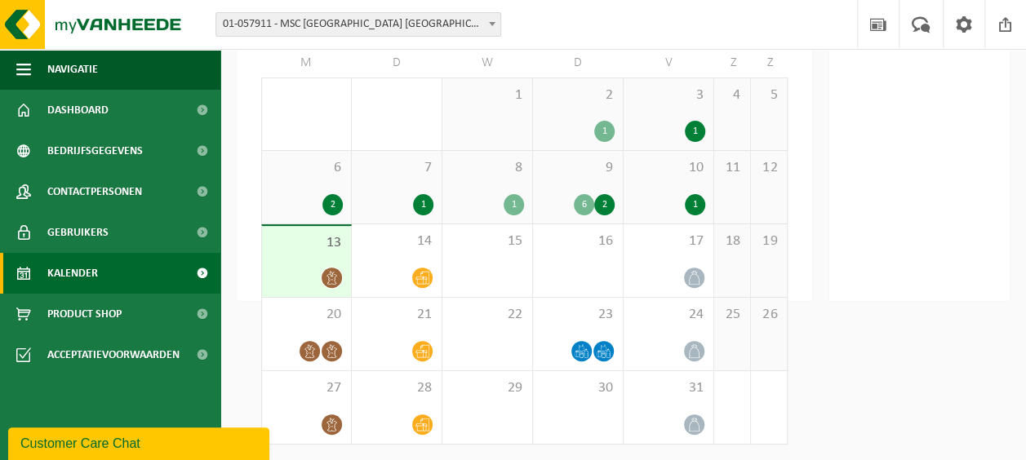
click at [385, 264] on div "14" at bounding box center [397, 260] width 90 height 73
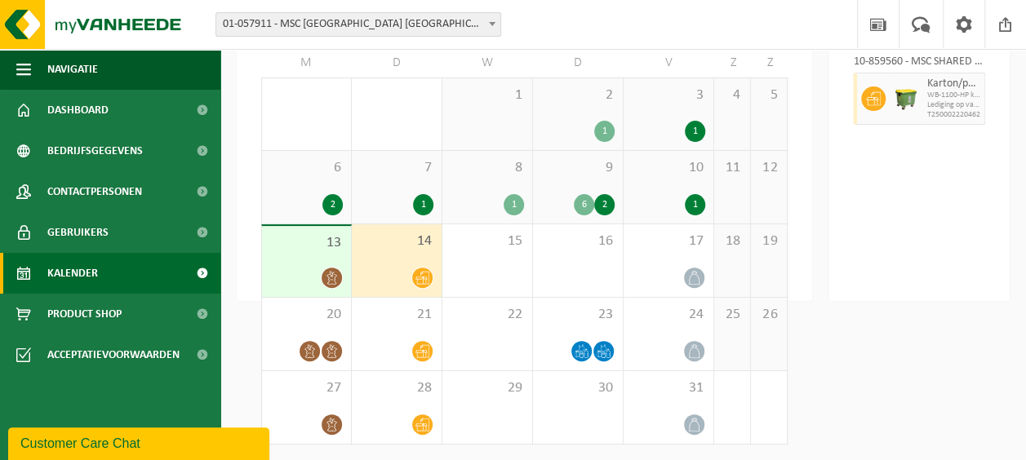
click at [888, 82] on div at bounding box center [871, 99] width 37 height 52
click at [891, 101] on div at bounding box center [905, 99] width 33 height 52
click at [899, 97] on img at bounding box center [905, 98] width 24 height 24
click at [904, 95] on img at bounding box center [905, 98] width 24 height 24
click at [924, 209] on div "Dinsdag 14 oktober 2025 10-859560 - MSC SHARED SERVICE CENTER - ANTWERPEN Karto…" at bounding box center [918, 142] width 181 height 318
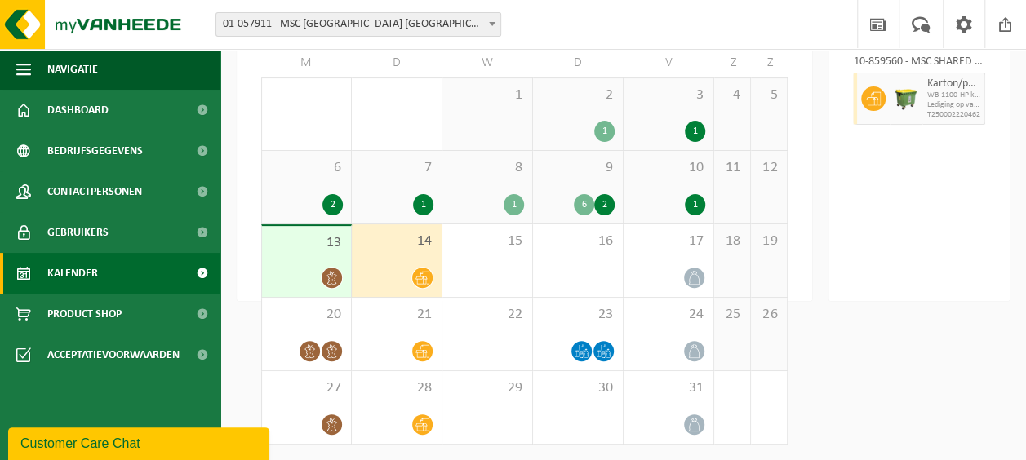
click at [0, 0] on button "button" at bounding box center [0, 0] width 0 height 0
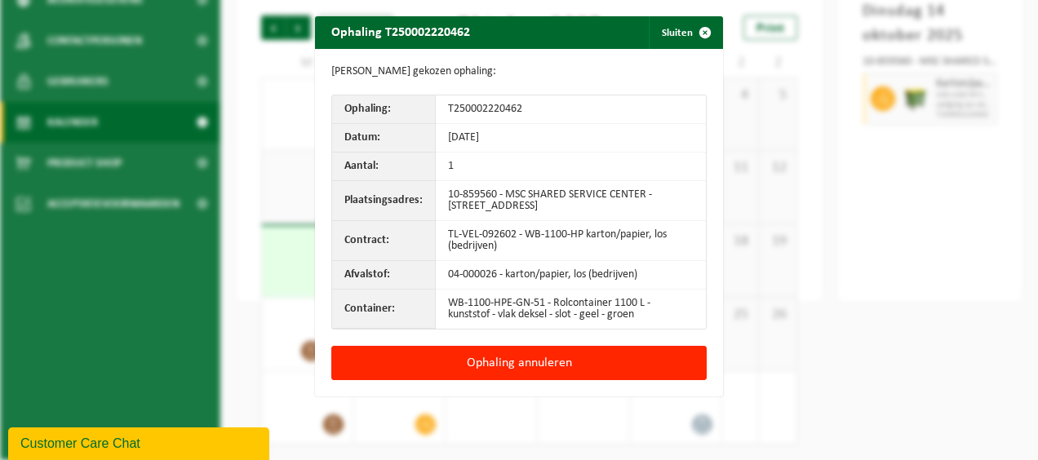
click at [697, 31] on span "button" at bounding box center [705, 32] width 33 height 33
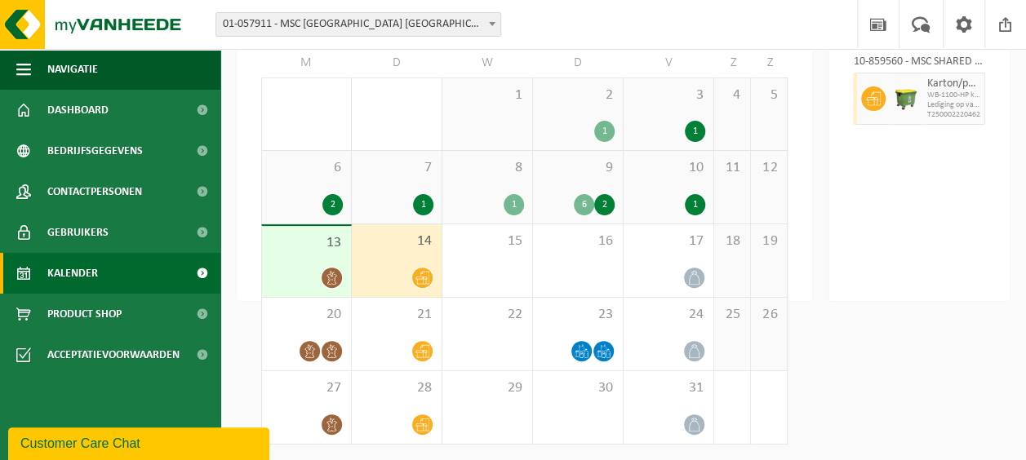
click at [922, 206] on div "Dinsdag 14 oktober 2025 10-859560 - MSC SHARED SERVICE CENTER - ANTWERPEN Karto…" at bounding box center [918, 142] width 181 height 318
click at [636, 274] on div at bounding box center [668, 278] width 73 height 22
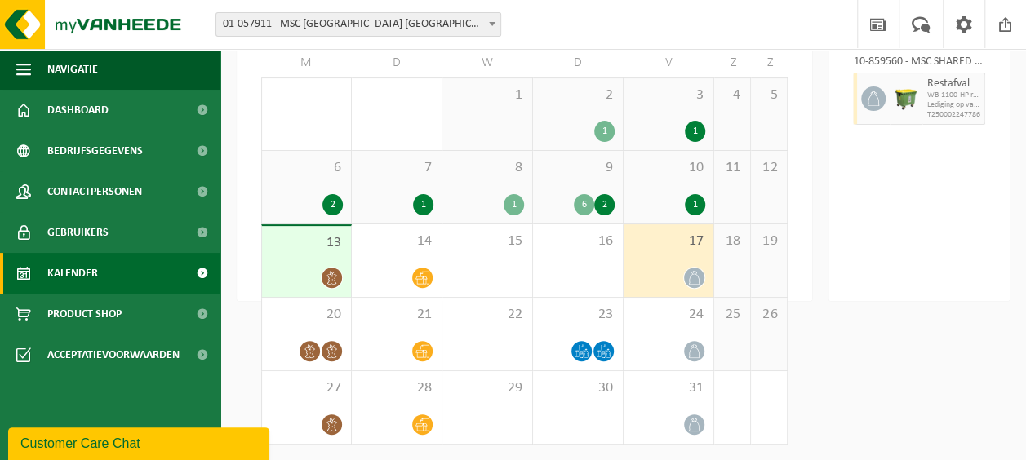
click at [78, 320] on span "Product Shop" at bounding box center [84, 314] width 74 height 41
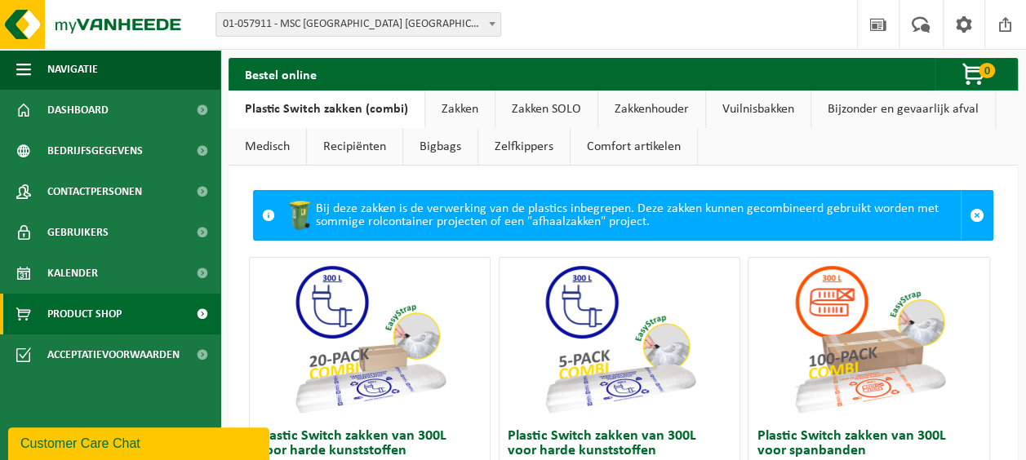
click at [76, 268] on span "Kalender" at bounding box center [72, 273] width 51 height 41
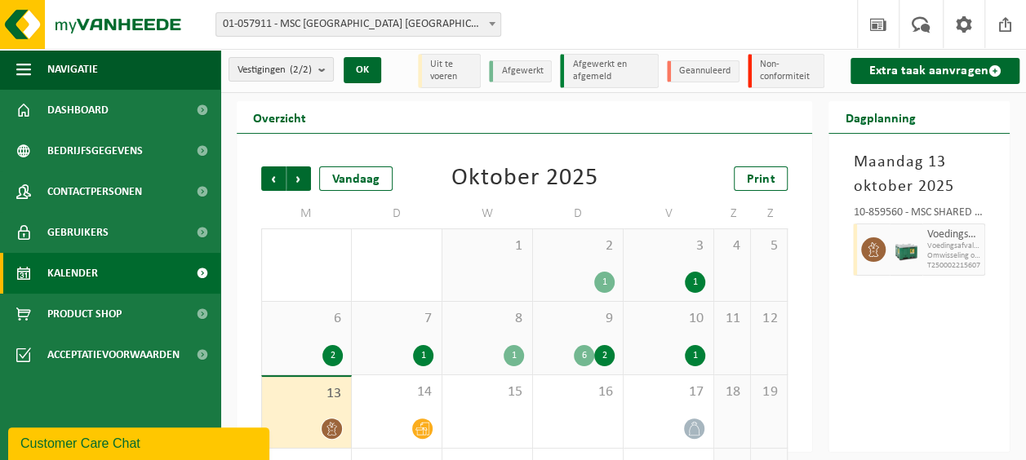
click at [268, 177] on span "Vorige" at bounding box center [273, 178] width 24 height 24
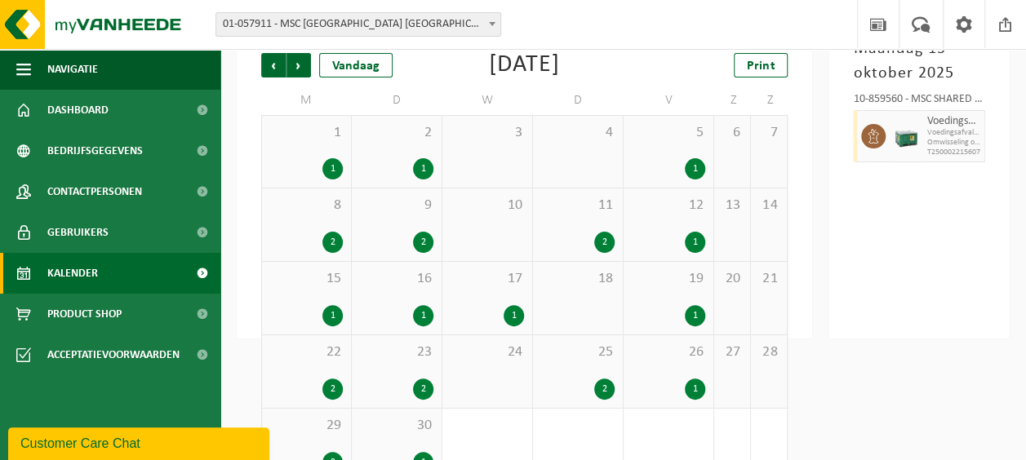
scroll to position [119, 0]
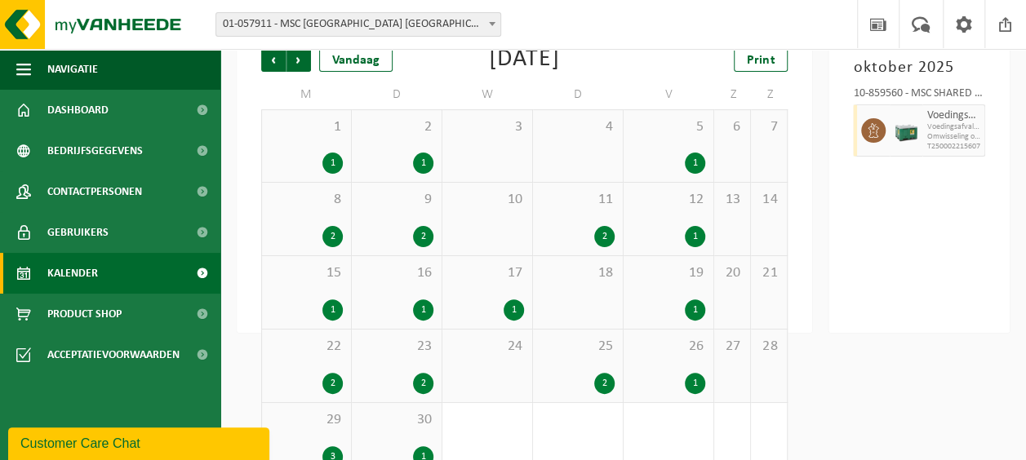
click at [512, 309] on div "1" at bounding box center [513, 309] width 20 height 21
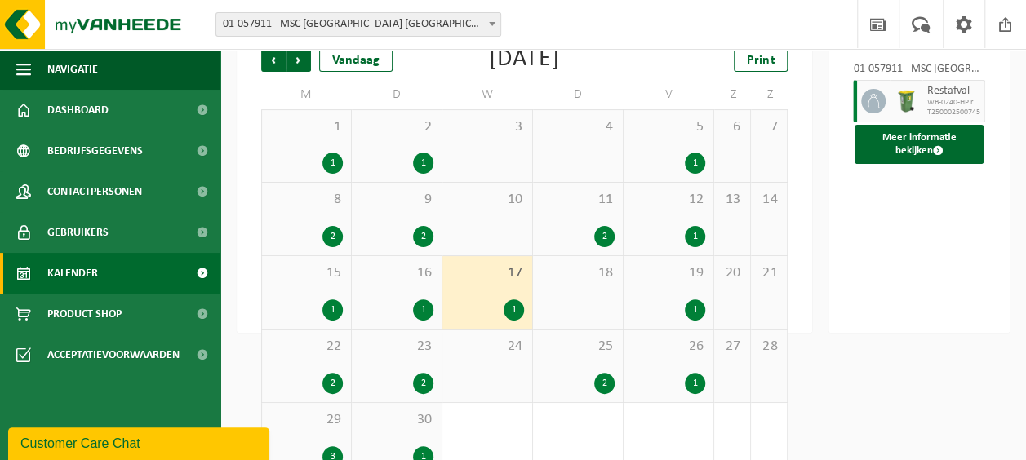
click at [601, 380] on div "2" at bounding box center [604, 383] width 20 height 21
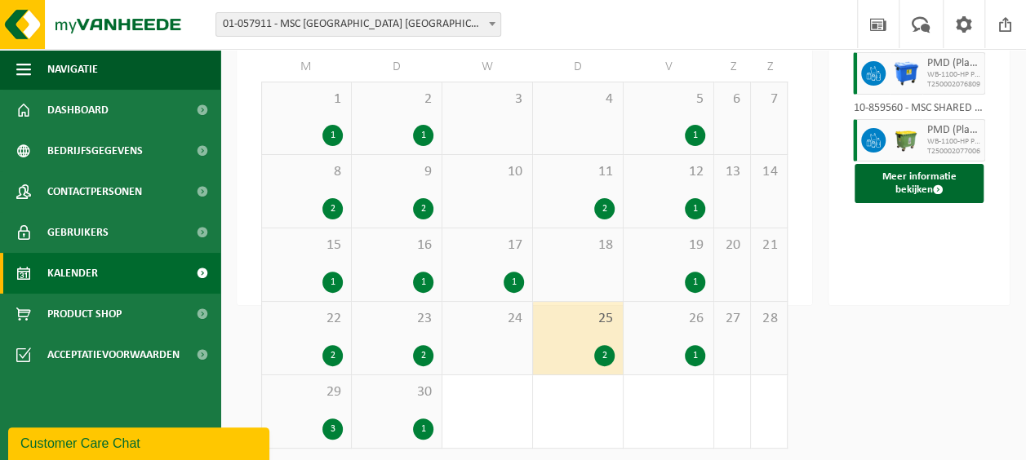
scroll to position [151, 0]
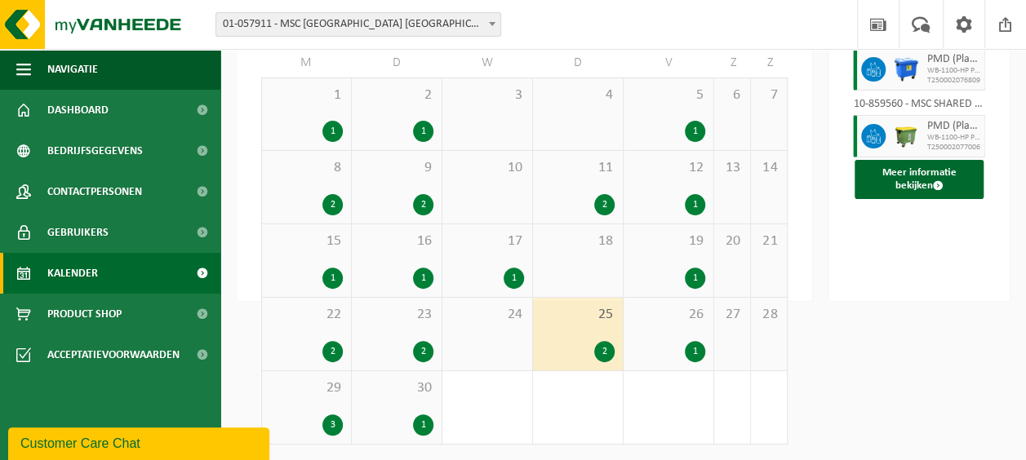
click at [898, 199] on button "Meer informatie bekijken" at bounding box center [918, 179] width 129 height 39
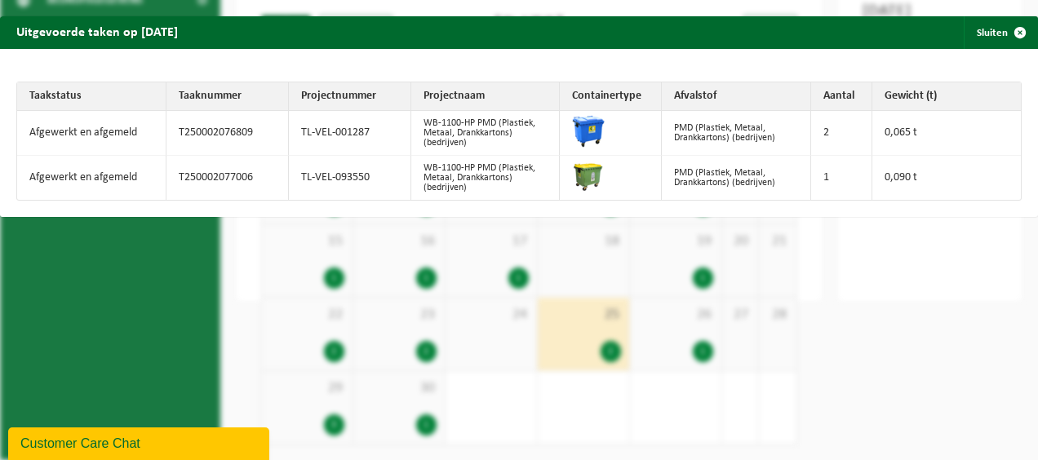
click at [667, 356] on div "Uitgevoerde taken op 2025-09-25 Sluiten Taakstatus Taaknummer Projectnummer Pro…" at bounding box center [519, 230] width 1038 height 460
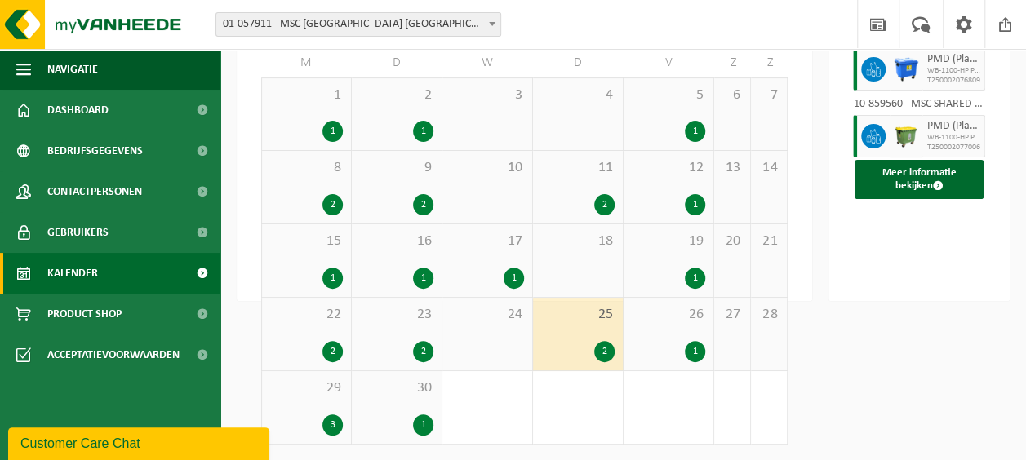
click at [667, 356] on div "1" at bounding box center [668, 351] width 73 height 21
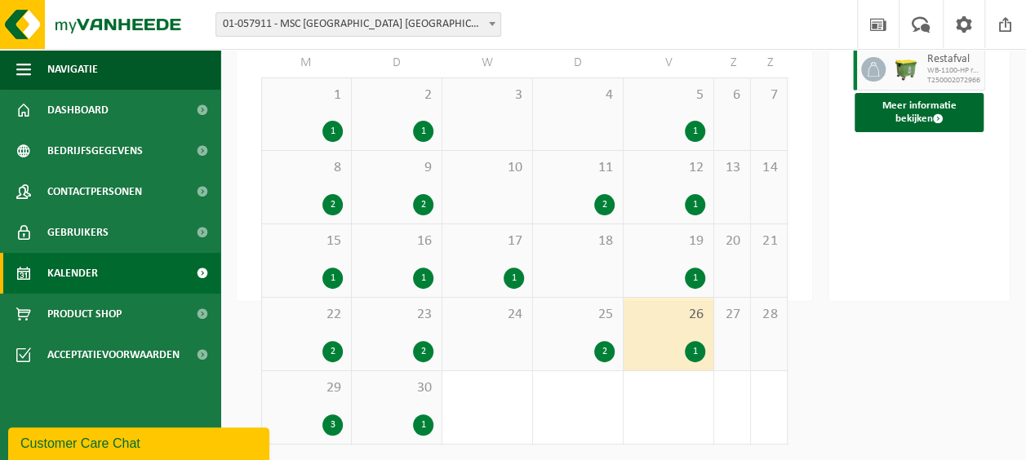
click at [303, 393] on span "29" at bounding box center [306, 388] width 73 height 18
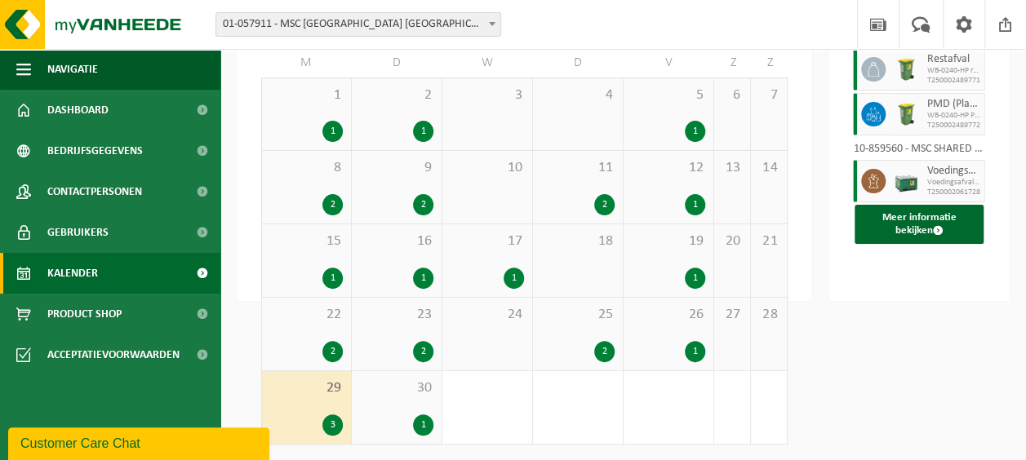
click at [400, 397] on div "30 1" at bounding box center [397, 407] width 90 height 73
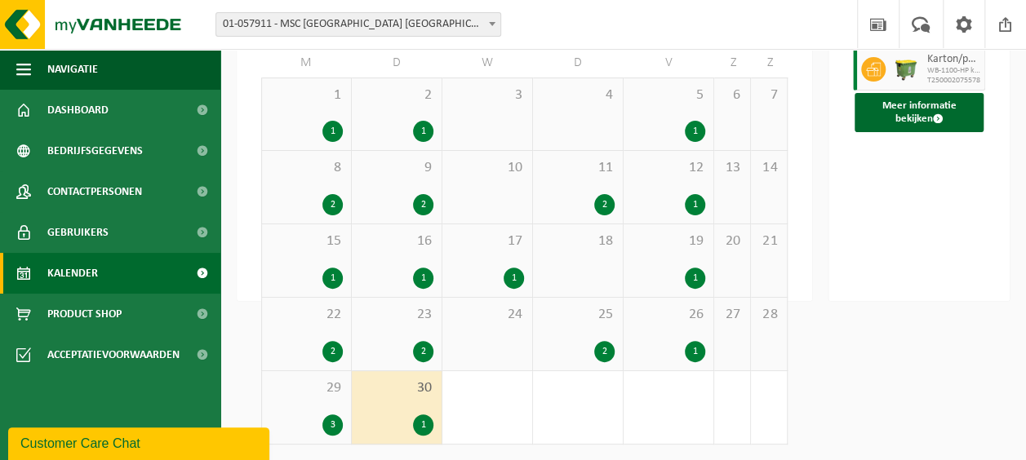
click at [295, 390] on span "29" at bounding box center [306, 388] width 73 height 18
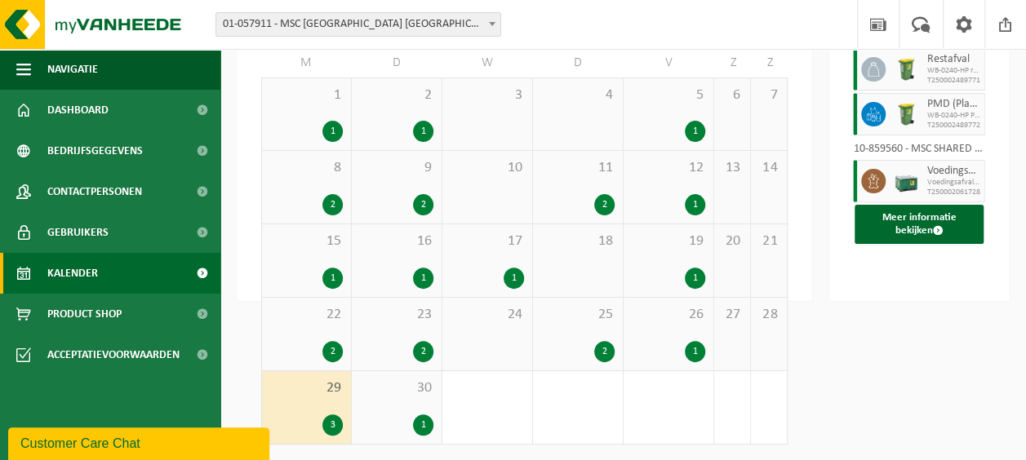
click at [845, 343] on div "Vestiging: 01-057911 - MSC BELGIUM NV - ANTWERPEN 10-859560 - MSC SHARED SERVIC…" at bounding box center [513, 154] width 1026 height 611
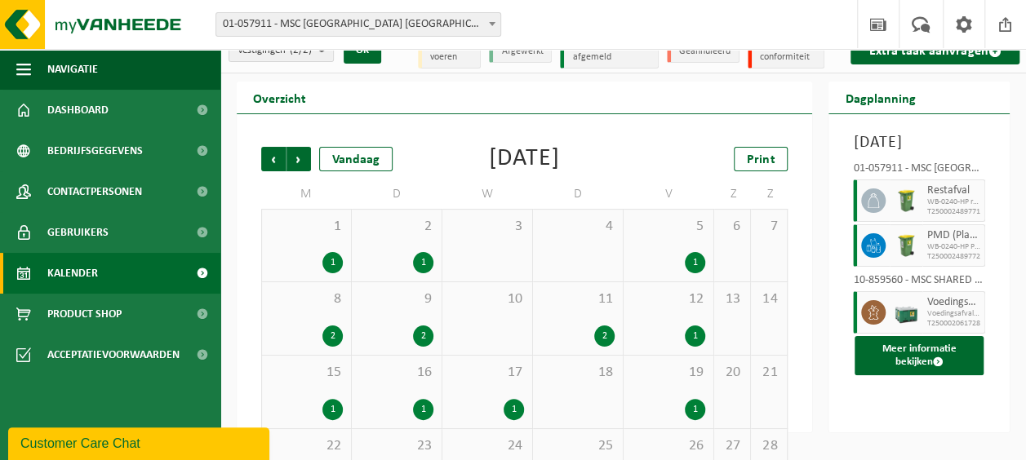
scroll to position [19, 0]
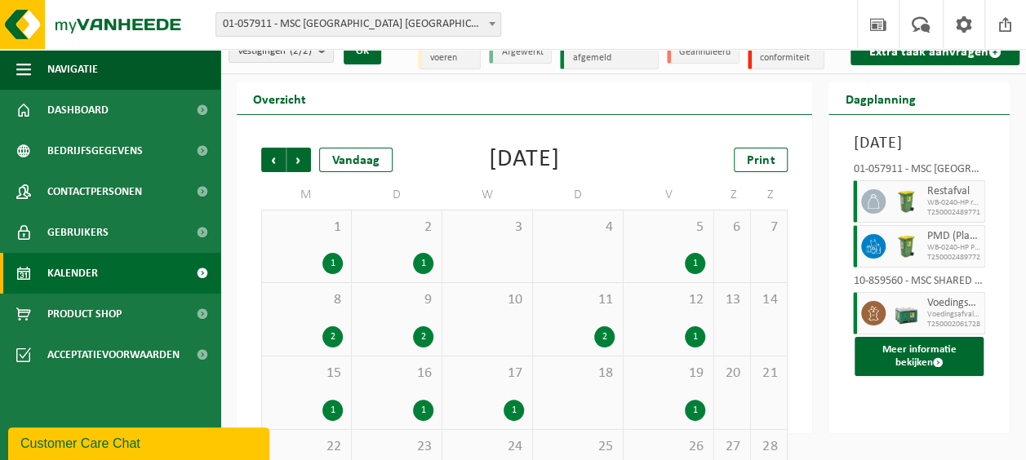
click at [297, 162] on span "Volgende" at bounding box center [298, 160] width 24 height 24
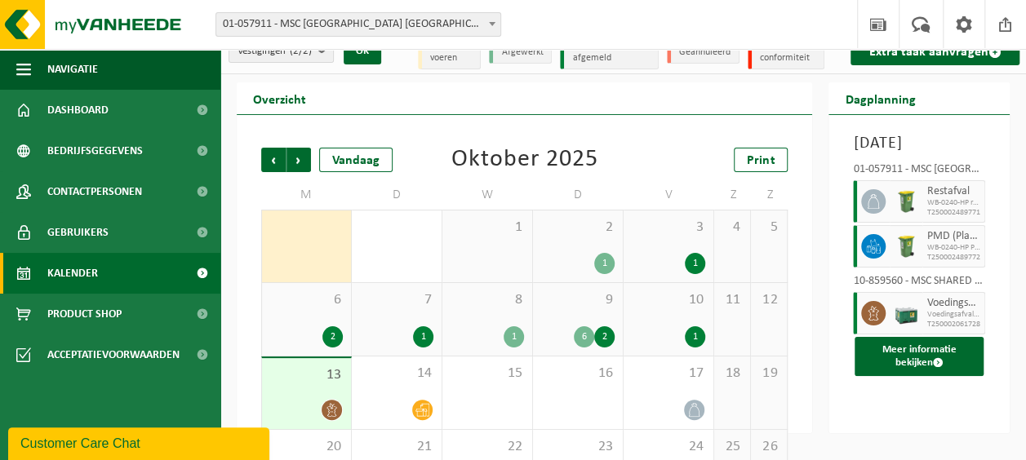
click at [574, 243] on div "2 1" at bounding box center [578, 247] width 90 height 72
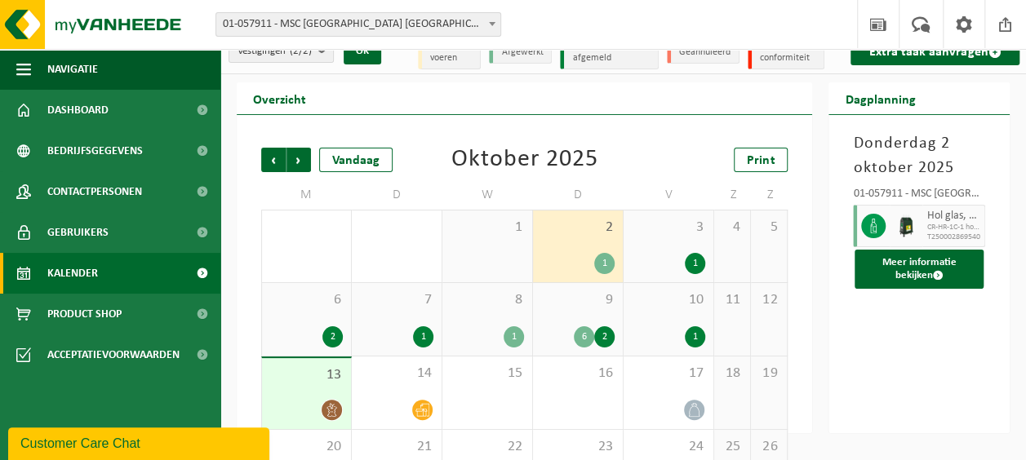
click at [658, 219] on span "3" at bounding box center [668, 228] width 73 height 18
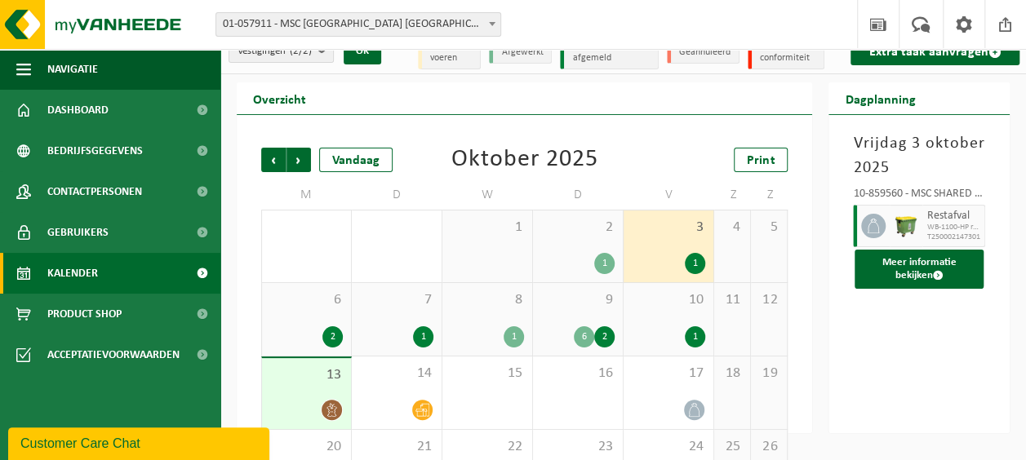
click at [140, 117] on link "Dashboard" at bounding box center [110, 110] width 220 height 41
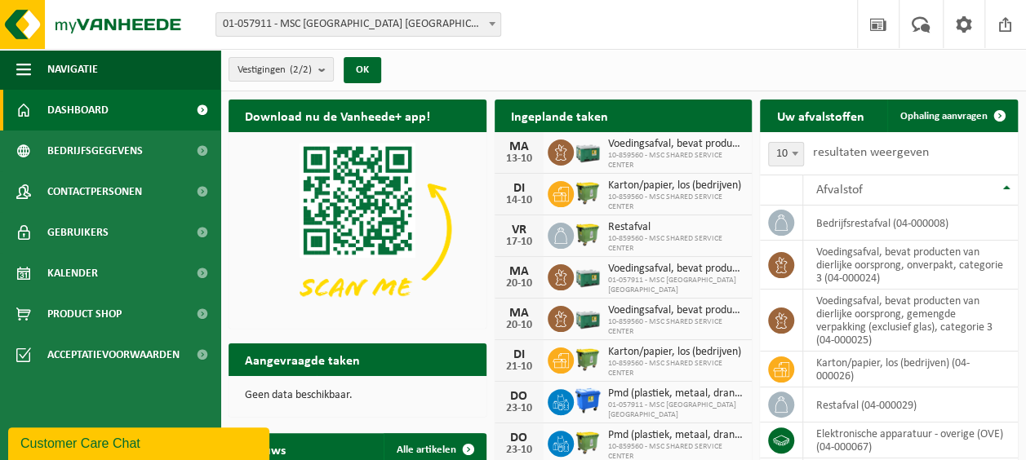
click at [950, 111] on span "Ophaling aanvragen" at bounding box center [943, 116] width 87 height 11
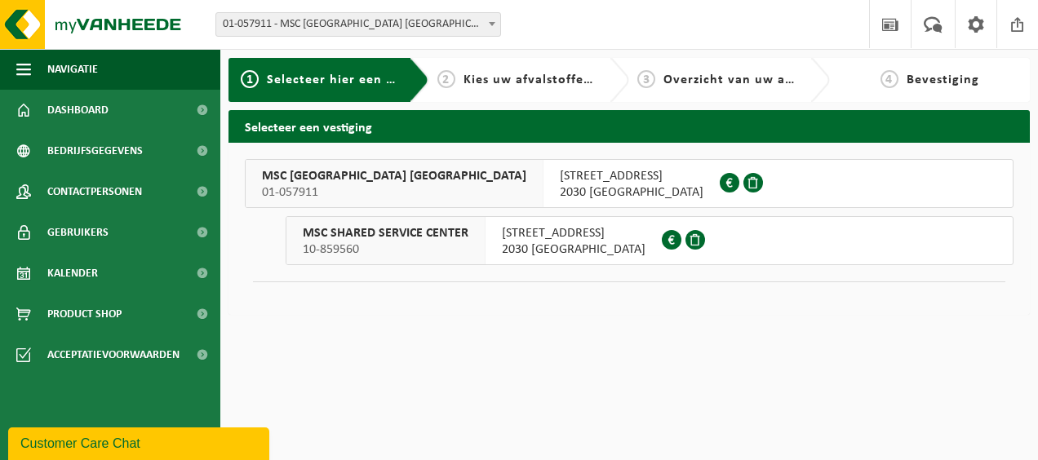
click at [543, 183] on div "NOORDERLAAN 127A 2030 ANTWERPEN 0464.255.361" at bounding box center [631, 183] width 176 height 47
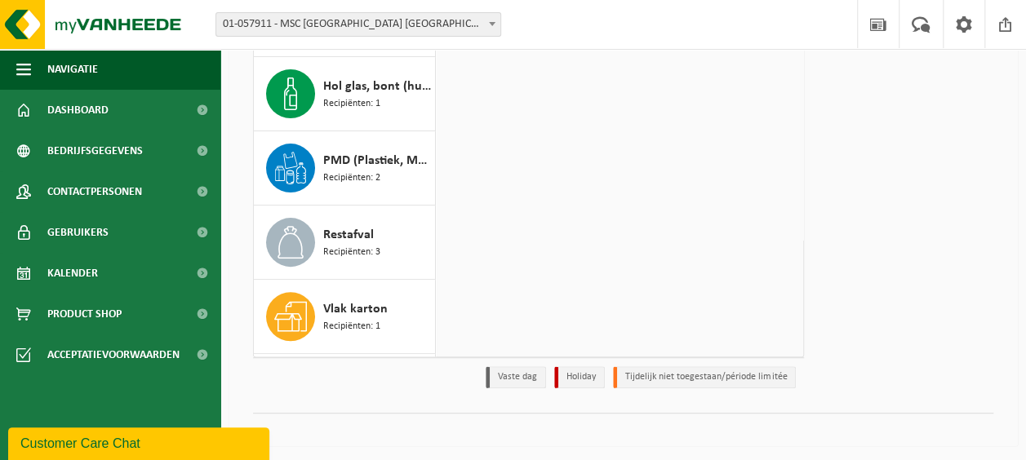
scroll to position [29, 0]
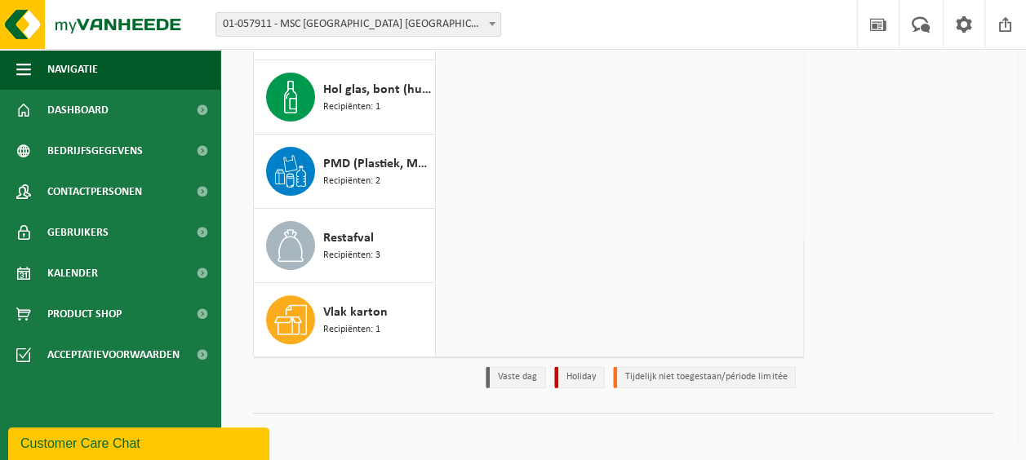
click at [383, 250] on div "Restafval Recipiënten: 3" at bounding box center [377, 245] width 108 height 49
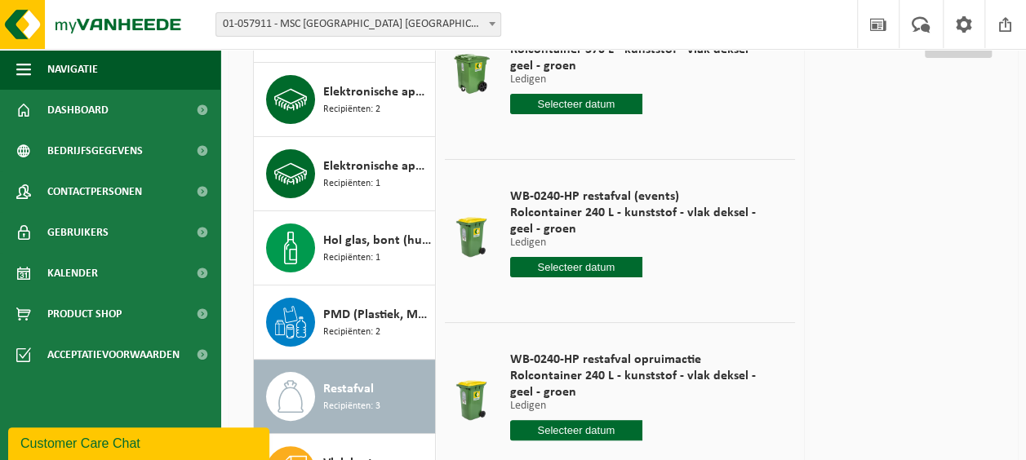
scroll to position [15, 0]
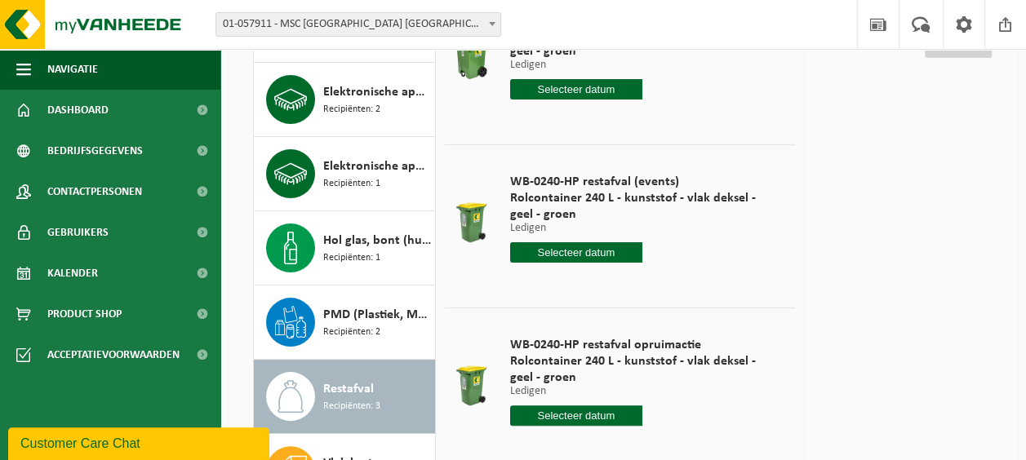
click at [685, 376] on span "Rolcontainer 240 L - kunststof - vlak deksel - geel - groen" at bounding box center [642, 369] width 265 height 33
click at [537, 367] on span "Rolcontainer 240 L - kunststof - vlak deksel - geel - groen" at bounding box center [642, 369] width 265 height 33
click at [525, 419] on input "text" at bounding box center [576, 416] width 132 height 20
click at [521, 415] on input "text" at bounding box center [576, 416] width 132 height 20
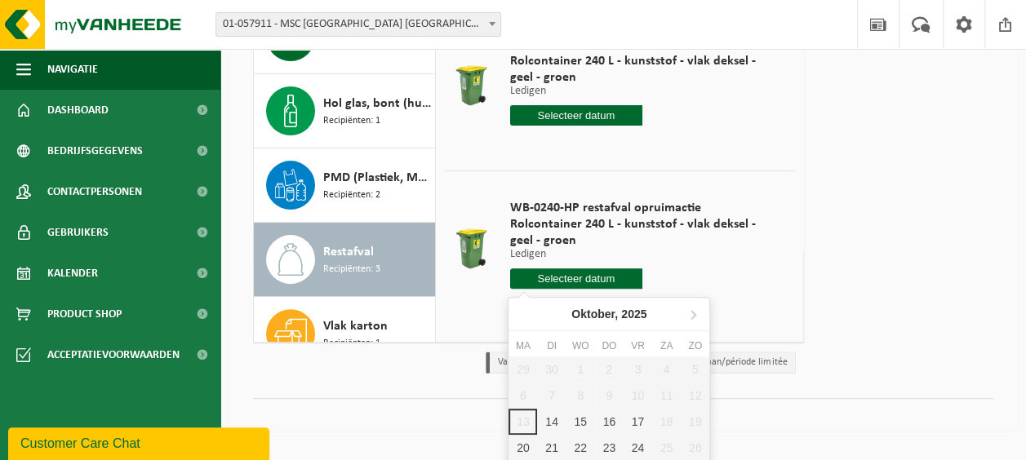
scroll to position [376, 0]
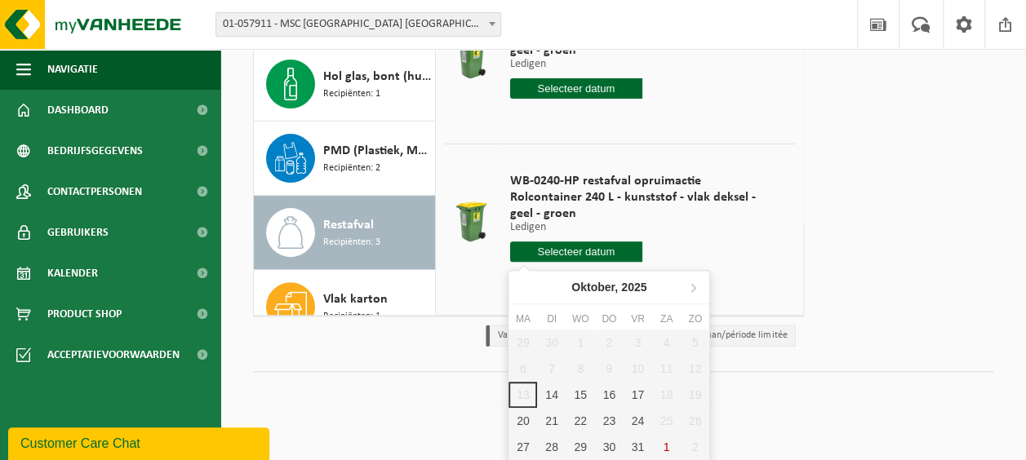
click at [743, 205] on span "Rolcontainer 240 L - kunststof - vlak deksel - geel - groen" at bounding box center [642, 205] width 265 height 33
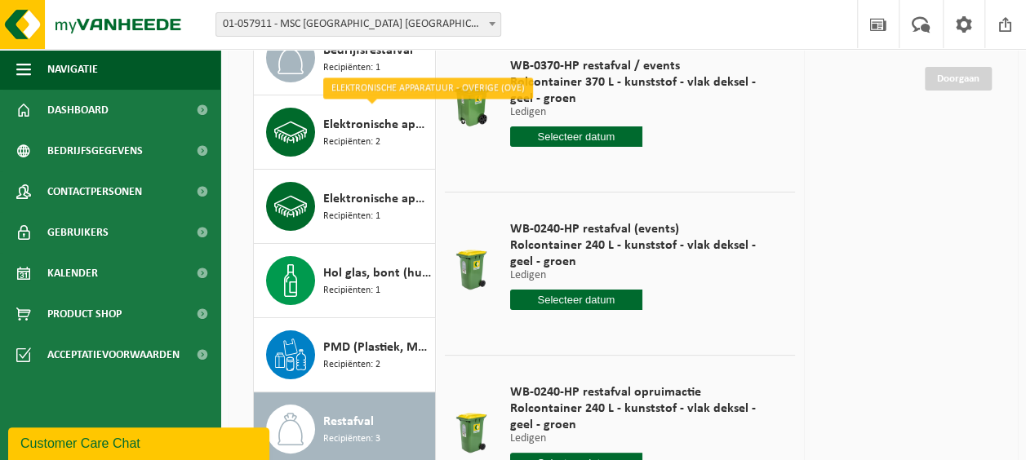
scroll to position [180, 0]
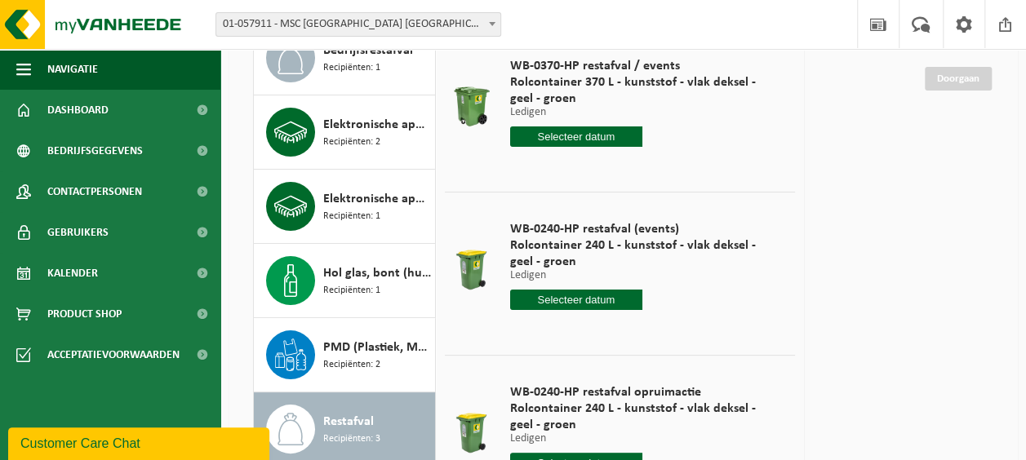
click at [375, 194] on span "Elektronische apparatuur (KV)koelvries, industrieel" at bounding box center [377, 199] width 108 height 20
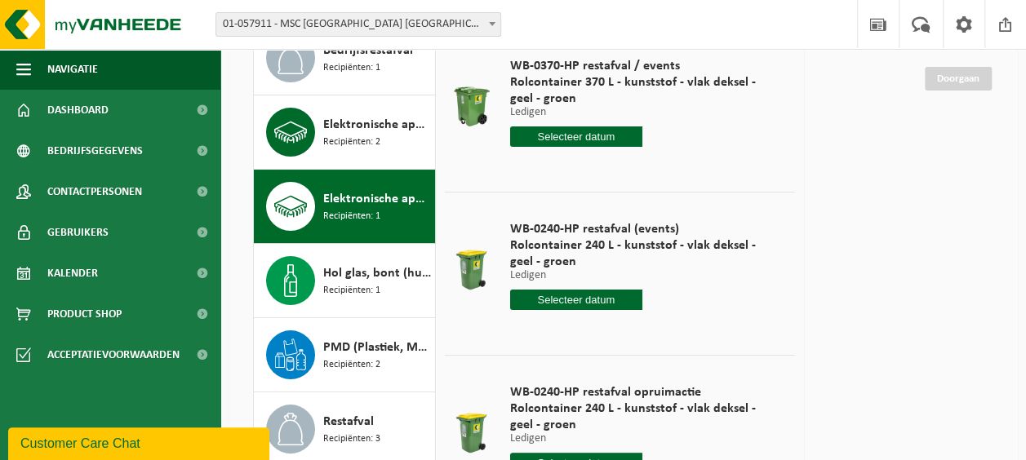
scroll to position [100, 0]
